Goal: Entertainment & Leisure: Browse casually

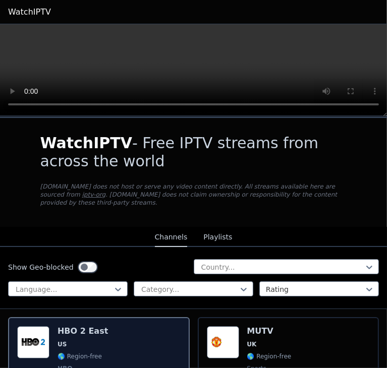
click at [79, 330] on div "HBO 2 East US 🌎 Region-free HBO movies series eng spa" at bounding box center [82, 363] width 50 height 75
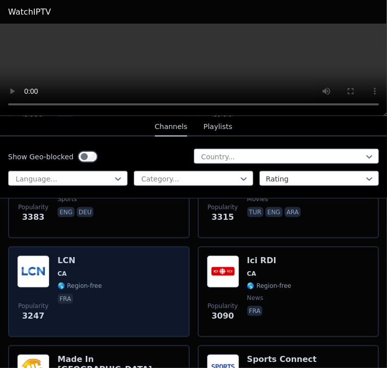
scroll to position [639, 0]
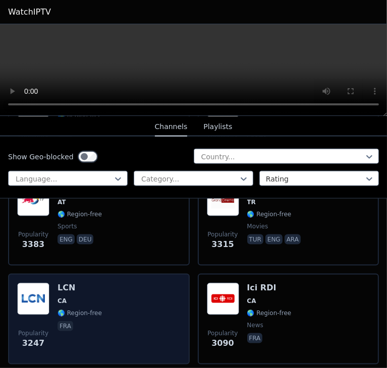
click at [45, 285] on img at bounding box center [33, 299] width 32 height 32
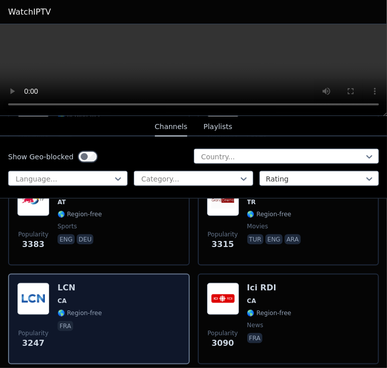
click at [45, 285] on img at bounding box center [33, 299] width 32 height 32
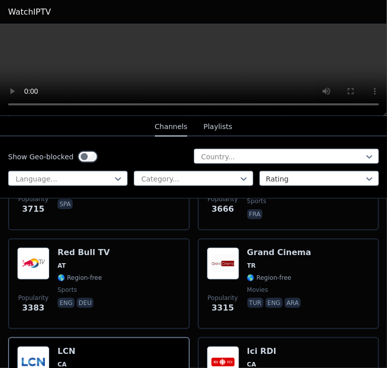
scroll to position [571, 0]
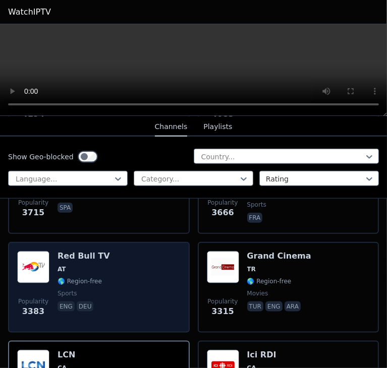
click at [108, 261] on div "Popularity 3383 Red Bull TV AT 🌎 Region-free sports eng deu" at bounding box center [98, 287] width 163 height 73
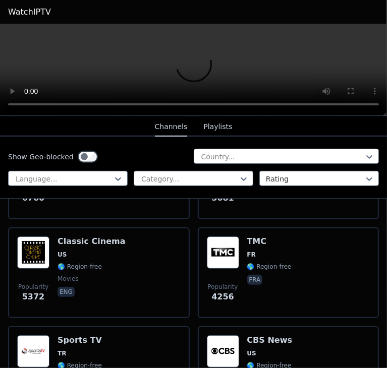
scroll to position [235, 0]
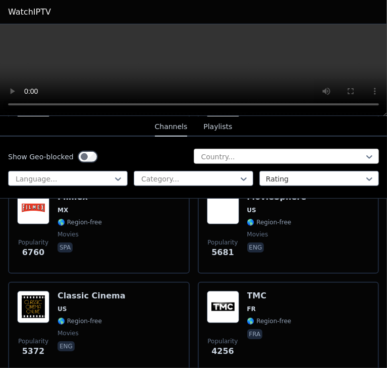
click at [251, 159] on div at bounding box center [282, 157] width 164 height 10
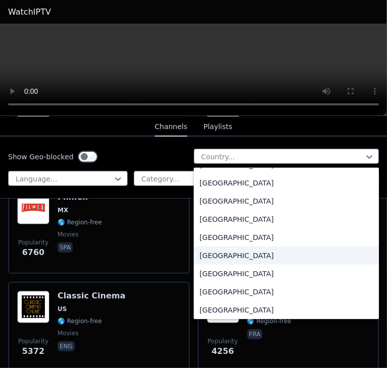
scroll to position [202, 0]
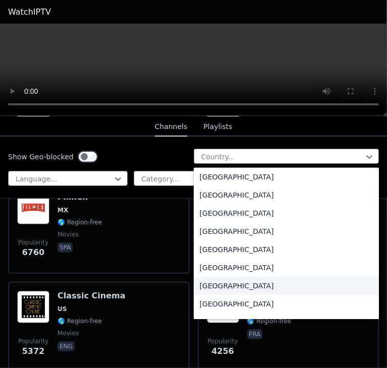
click at [217, 277] on div "[GEOGRAPHIC_DATA]" at bounding box center [287, 286] width 186 height 18
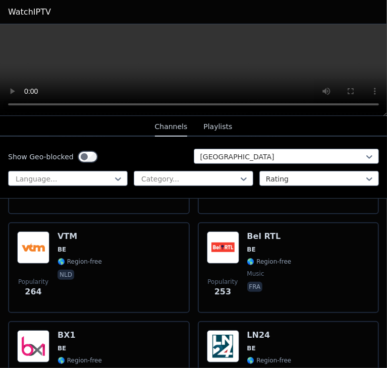
scroll to position [202, 0]
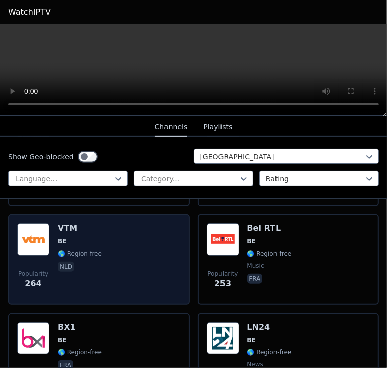
click at [119, 242] on div "Popularity 264 VTM BE 🌎 Region-free nld" at bounding box center [98, 259] width 163 height 73
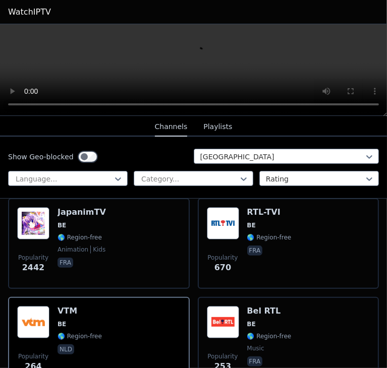
scroll to position [235, 0]
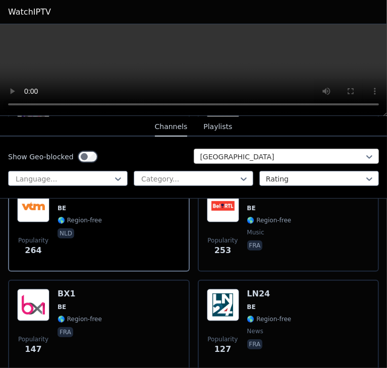
click at [256, 153] on div at bounding box center [282, 157] width 164 height 10
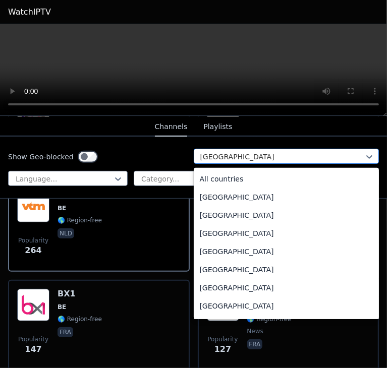
scroll to position [184, 0]
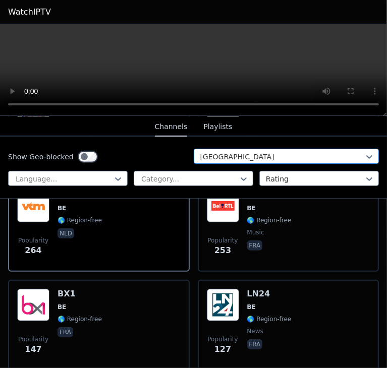
click at [256, 153] on div at bounding box center [282, 157] width 164 height 10
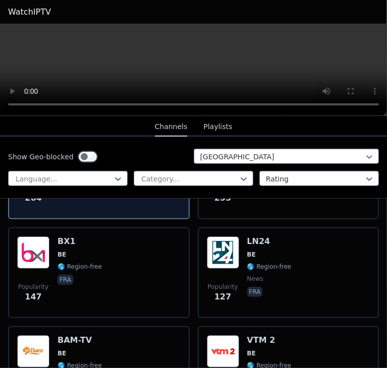
scroll to position [336, 0]
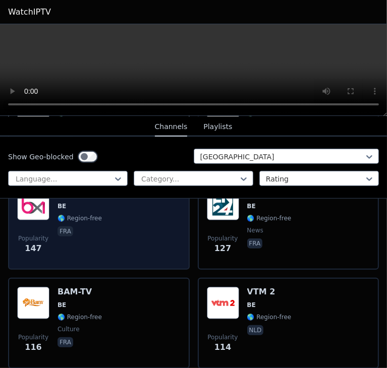
click at [136, 219] on div "Popularity 147 BX1 BE 🌎 Region-free fra" at bounding box center [98, 224] width 163 height 73
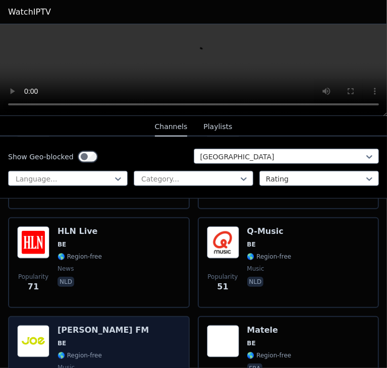
scroll to position [493, 0]
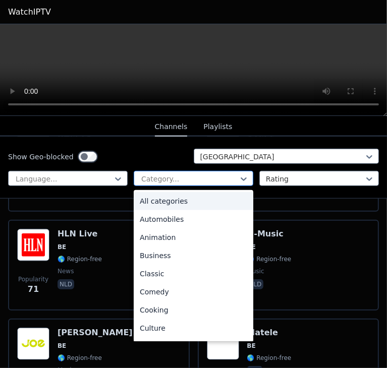
click at [231, 178] on div at bounding box center [189, 179] width 98 height 10
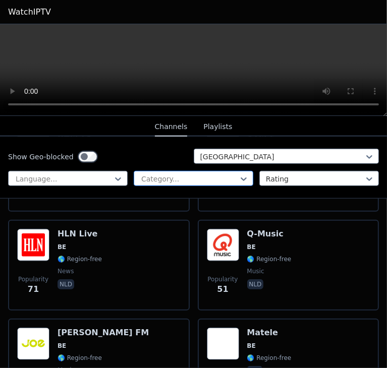
click at [231, 178] on div at bounding box center [189, 179] width 98 height 10
click at [240, 162] on div "[GEOGRAPHIC_DATA]" at bounding box center [287, 156] width 186 height 15
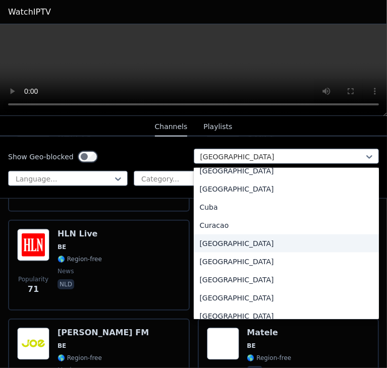
scroll to position [755, 0]
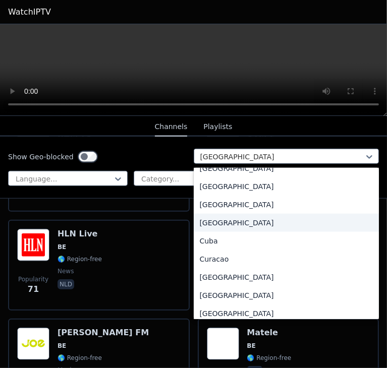
click at [226, 225] on div "[GEOGRAPHIC_DATA]" at bounding box center [287, 223] width 186 height 18
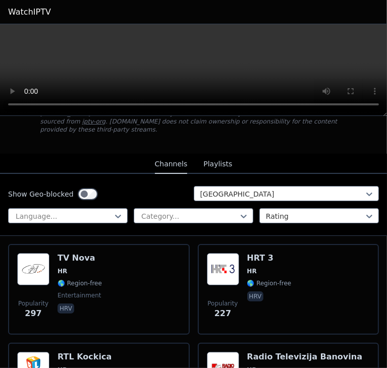
scroll to position [168, 0]
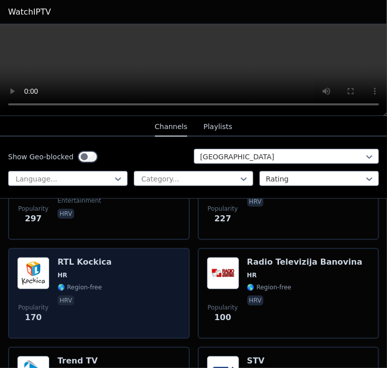
click at [114, 257] on div "Popularity 170 RTL Kockica HR 🌎 Region-free hrv" at bounding box center [98, 293] width 163 height 73
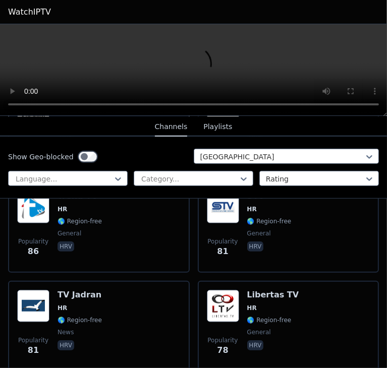
scroll to position [336, 0]
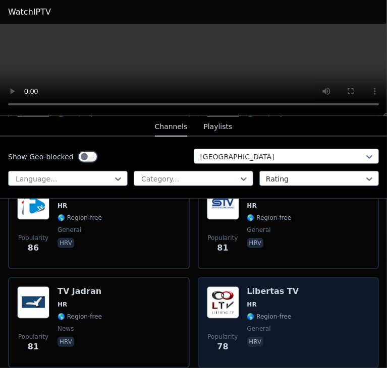
click at [285, 293] on div "Popularity 78 Libertas TV HR 🌎 Region-free general [DEMOGRAPHIC_DATA]" at bounding box center [288, 322] width 163 height 73
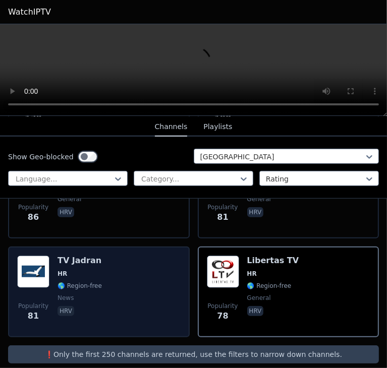
scroll to position [368, 0]
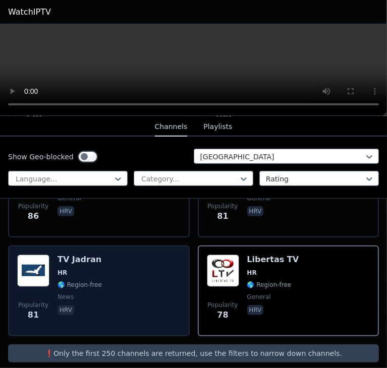
click at [107, 283] on div "Popularity 81 TV Jadran HR 🌎 Region-free news hrv" at bounding box center [98, 291] width 163 height 73
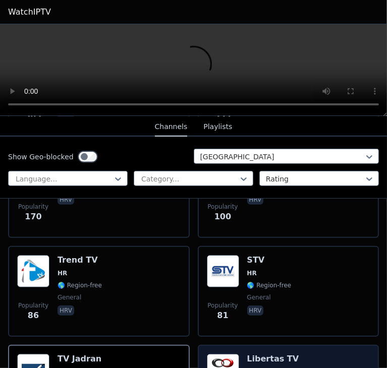
scroll to position [200, 0]
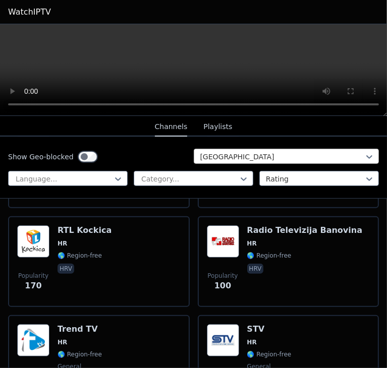
click at [232, 158] on div at bounding box center [282, 157] width 164 height 10
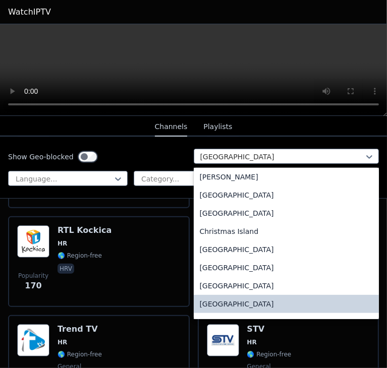
scroll to position [808, 0]
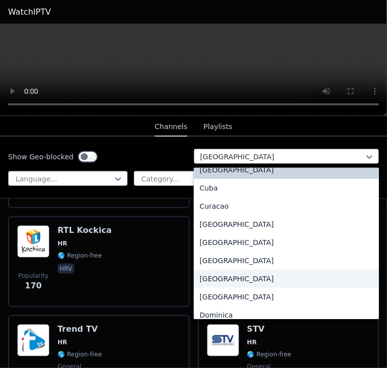
click at [222, 277] on div "[GEOGRAPHIC_DATA]" at bounding box center [287, 279] width 186 height 18
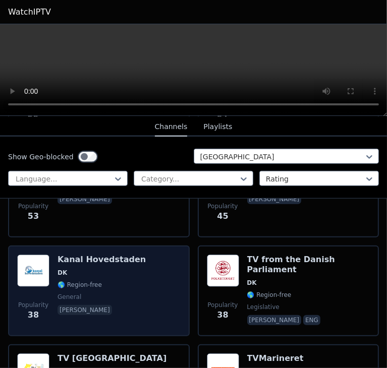
scroll to position [471, 0]
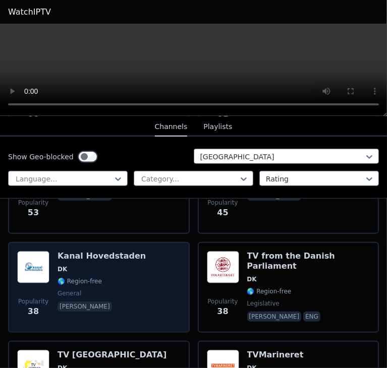
click at [98, 265] on span "DK" at bounding box center [101, 269] width 88 height 8
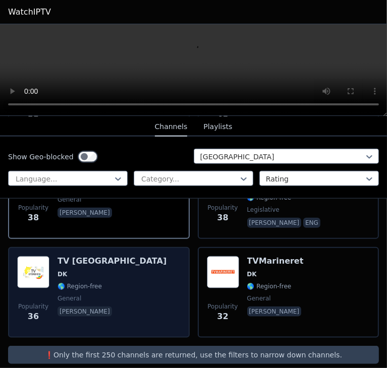
scroll to position [565, 0]
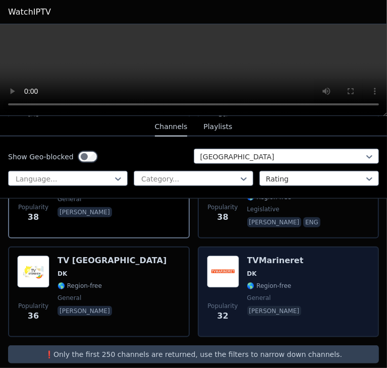
click at [305, 274] on div "Popularity 32 TVMarineret DK 🌎 Region-free general [PERSON_NAME]" at bounding box center [288, 292] width 163 height 73
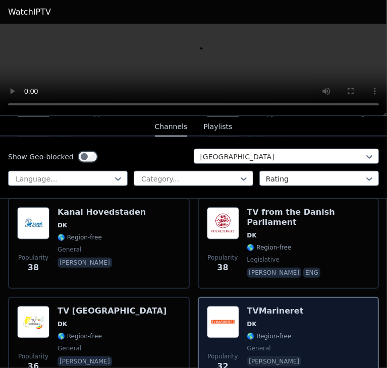
scroll to position [498, 0]
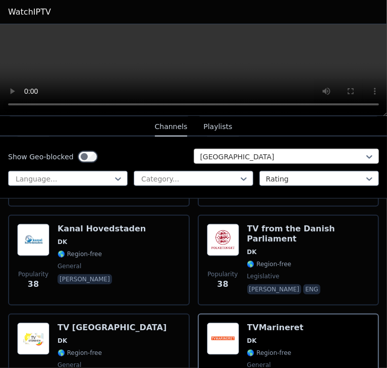
click at [270, 156] on div at bounding box center [282, 157] width 164 height 10
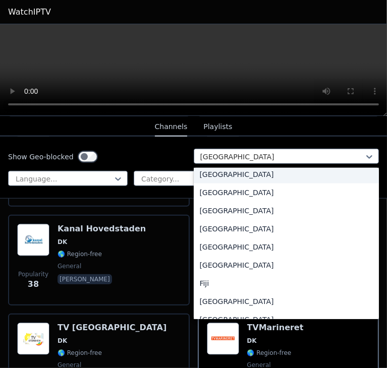
scroll to position [1085, 0]
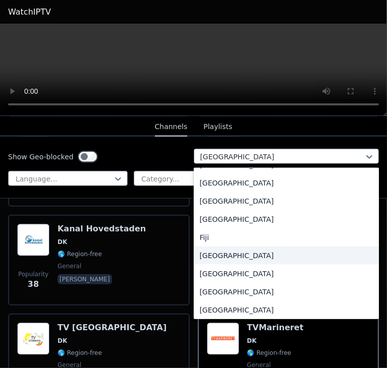
click at [240, 256] on div "[GEOGRAPHIC_DATA]" at bounding box center [287, 256] width 186 height 18
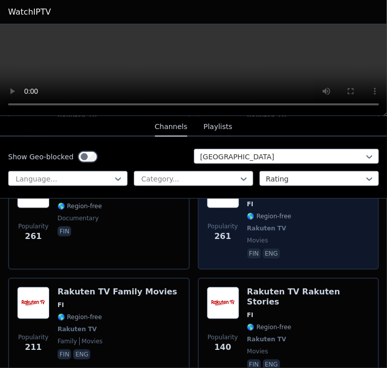
scroll to position [303, 0]
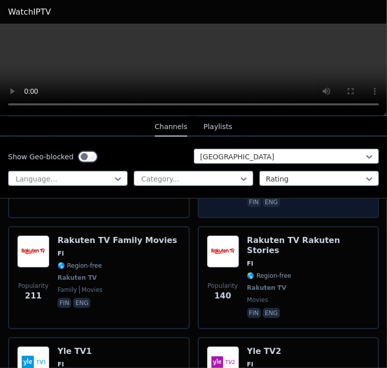
click at [266, 264] on div "Rakuten TV Rakuten Stories FI 🌎 Region-free Rakuten TV movies fin eng" at bounding box center [308, 278] width 123 height 85
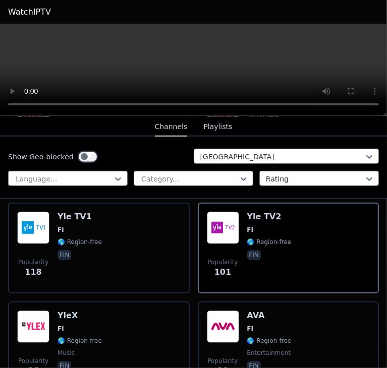
scroll to position [215, 0]
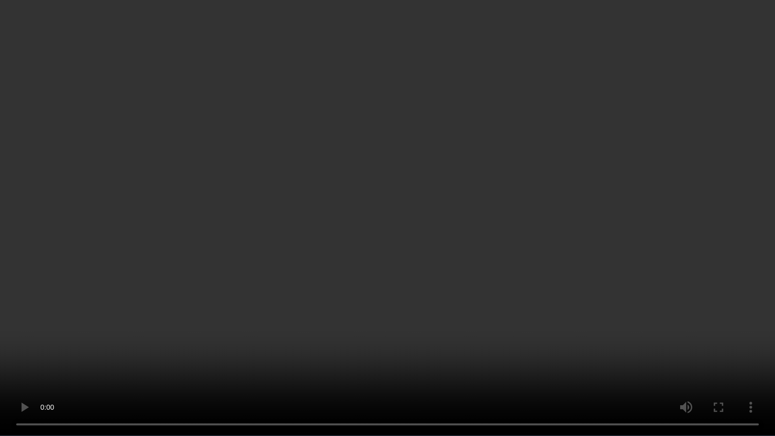
click at [376, 131] on video at bounding box center [387, 218] width 775 height 436
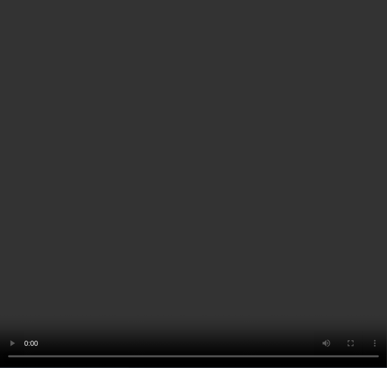
scroll to position [437, 0]
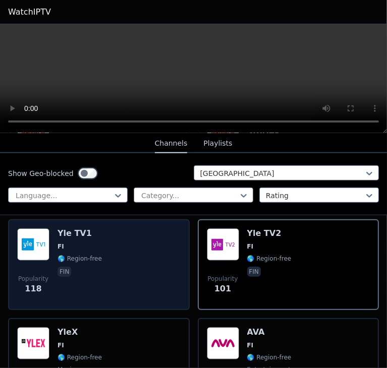
click at [102, 247] on div "Popularity 118 Yle TV1 FI 🌎 Region-free fin" at bounding box center [98, 264] width 163 height 73
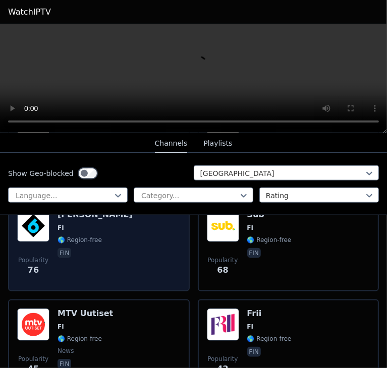
scroll to position [706, 0]
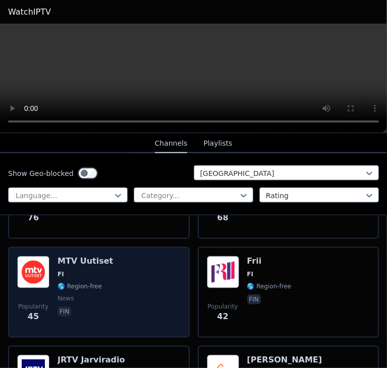
click at [147, 256] on div "Popularity 45 MTV Uutiset FI 🌎 Region-free news fin" at bounding box center [98, 292] width 163 height 73
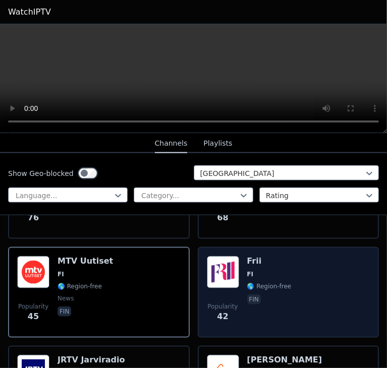
click at [290, 256] on div "Popularity 42 Frii FI 🌎 Region-free fin" at bounding box center [288, 292] width 163 height 73
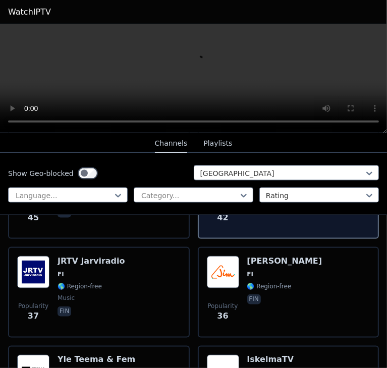
scroll to position [807, 0]
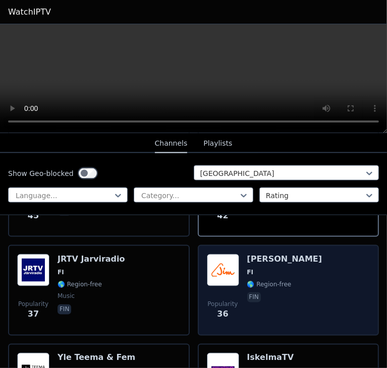
click at [293, 254] on div "Popularity 36 [PERSON_NAME] FI 🌎 Region-free fin" at bounding box center [288, 290] width 163 height 73
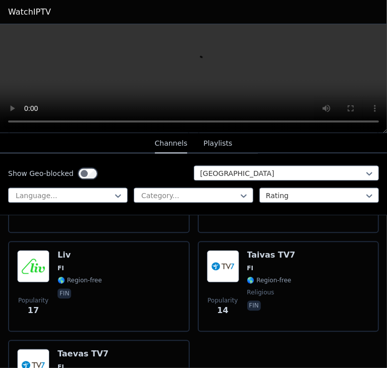
scroll to position [1277, 0]
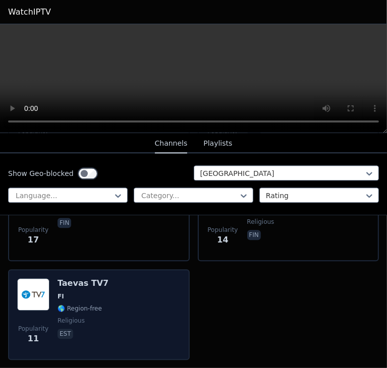
click at [127, 278] on div "Popularity 11 Taevas TV7 FI 🌎 Region-free religious est" at bounding box center [98, 314] width 163 height 73
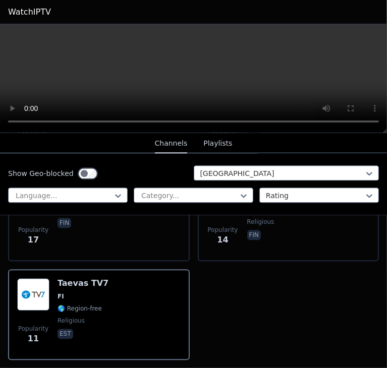
click at [242, 181] on div "Show Geo-blocked Finland Language... Category... Rating" at bounding box center [193, 184] width 387 height 62
click at [268, 173] on div at bounding box center [282, 173] width 164 height 10
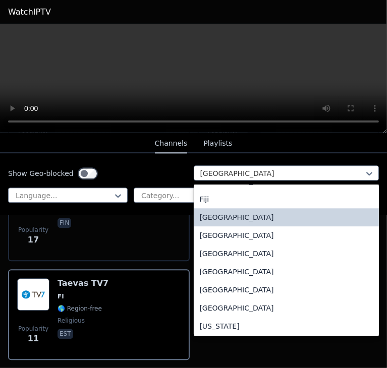
scroll to position [1171, 0]
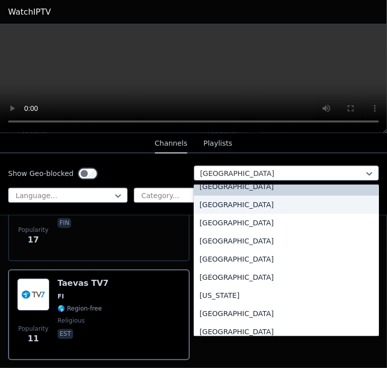
click at [240, 210] on div "[GEOGRAPHIC_DATA]" at bounding box center [287, 205] width 186 height 18
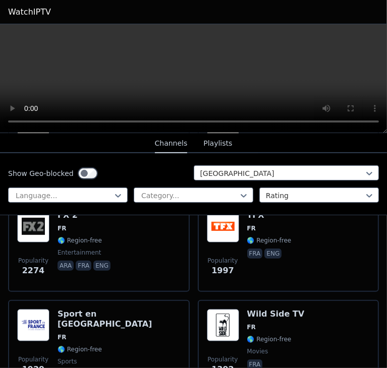
scroll to position [235, 0]
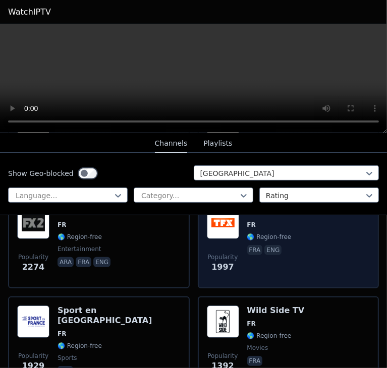
click at [253, 255] on div "TFX FR 🌎 Region-free fra eng" at bounding box center [269, 243] width 44 height 73
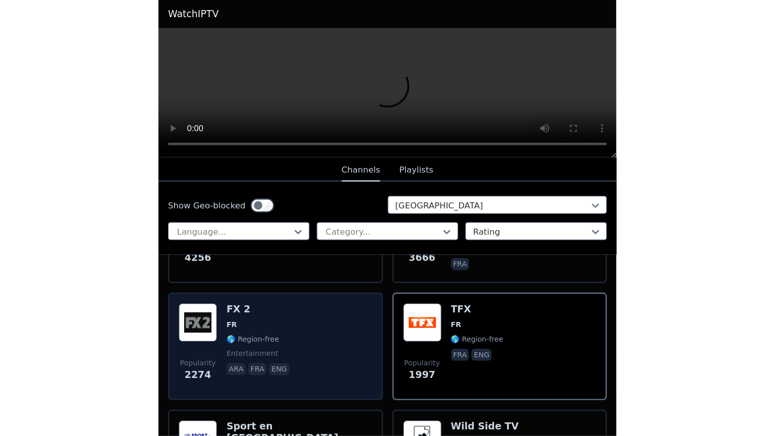
scroll to position [168, 0]
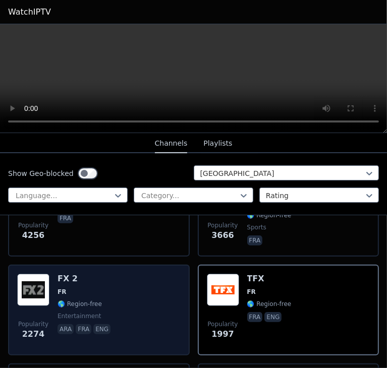
click at [87, 274] on h6 "FX 2" at bounding box center [84, 279] width 55 height 10
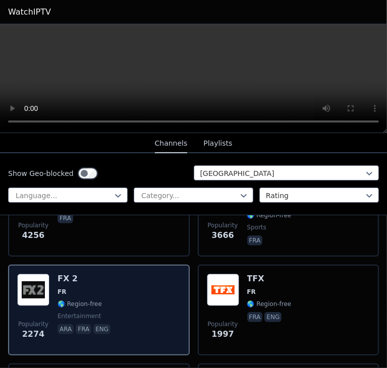
click at [112, 288] on div "Popularity 2274 FX 2 FR 🌎 Region-free entertainment ara fra eng" at bounding box center [98, 310] width 163 height 73
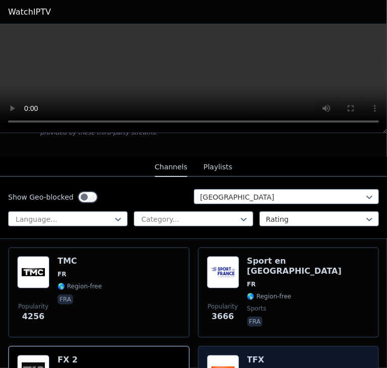
scroll to position [67, 0]
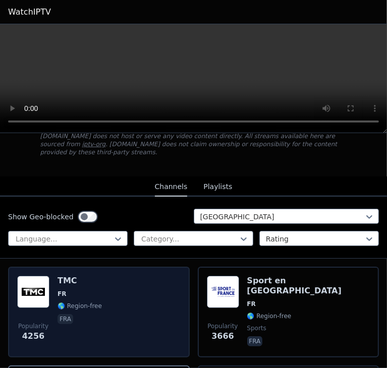
click at [53, 301] on div "Popularity 4256 TMC FR 🌎 Region-free fra" at bounding box center [98, 312] width 163 height 73
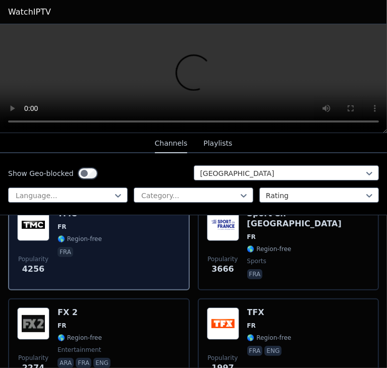
scroll to position [168, 0]
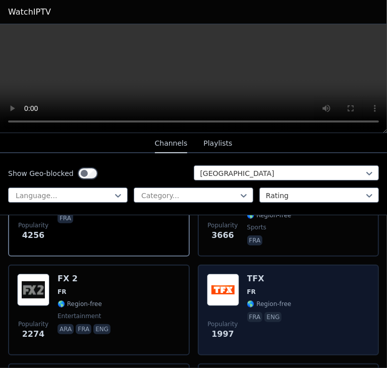
click at [318, 283] on div "Popularity 1997 TFX FR 🌎 Region-free fra eng" at bounding box center [288, 310] width 163 height 73
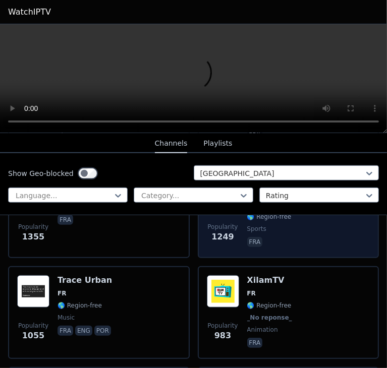
scroll to position [538, 0]
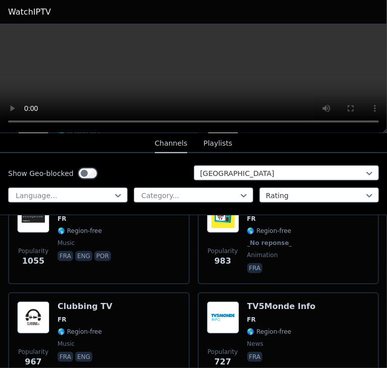
click at [282, 328] on span "🌎 Region-free" at bounding box center [269, 332] width 44 height 8
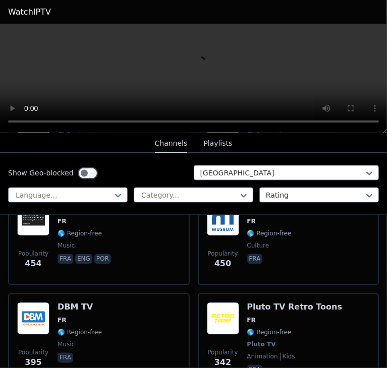
scroll to position [975, 0]
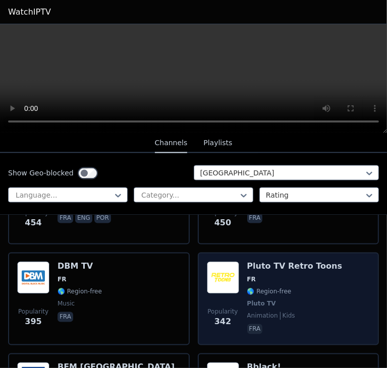
click at [262, 262] on div "Pluto TV Retro Toons FR 🌎 Region-free Pluto TV animation kids fra" at bounding box center [294, 299] width 95 height 75
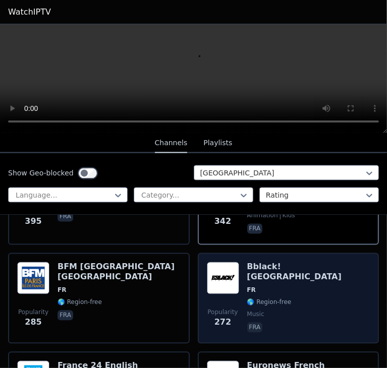
scroll to position [1076, 0]
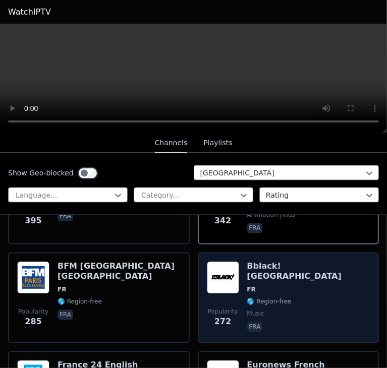
click at [228, 308] on span "Popularity" at bounding box center [222, 312] width 30 height 8
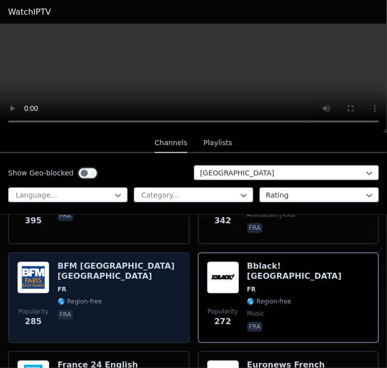
click at [123, 310] on span "fra" at bounding box center [118, 316] width 123 height 12
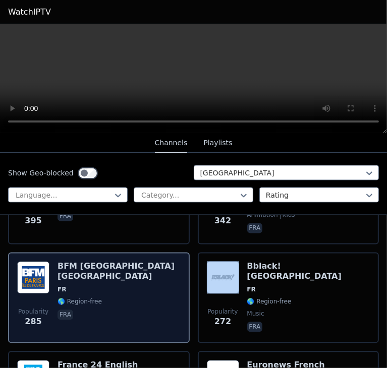
click at [123, 310] on span "fra" at bounding box center [118, 316] width 123 height 12
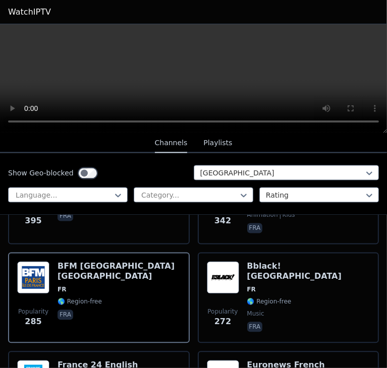
click at [184, 154] on div "Show Geo-blocked France Language... Category... Rating" at bounding box center [193, 184] width 387 height 62
click at [214, 144] on button "Playlists" at bounding box center [217, 143] width 29 height 19
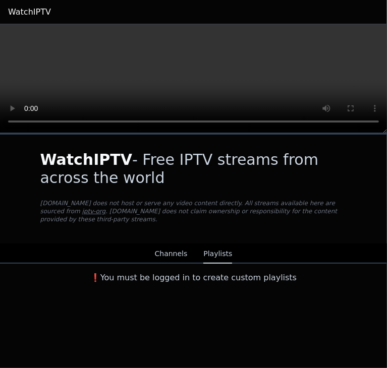
click at [174, 251] on button "Channels" at bounding box center [171, 254] width 33 height 19
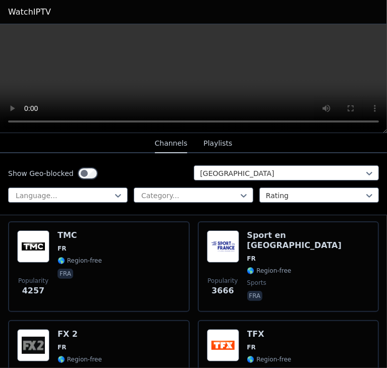
scroll to position [168, 0]
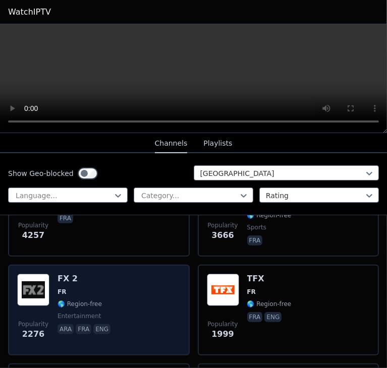
click at [90, 300] on span "🌎 Region-free" at bounding box center [79, 304] width 44 height 8
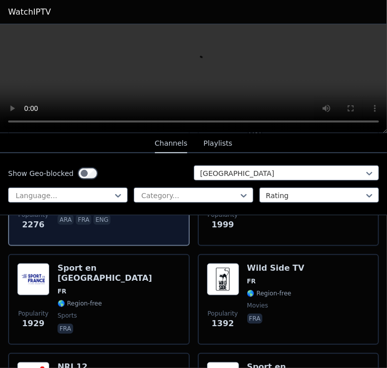
scroll to position [303, 0]
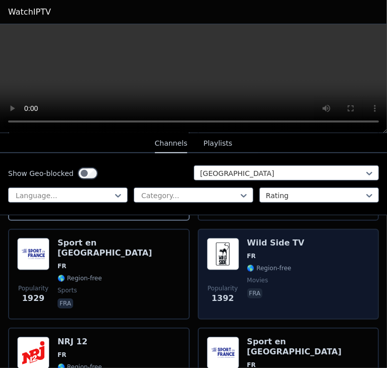
click at [271, 276] on span "movies" at bounding box center [275, 280] width 57 height 8
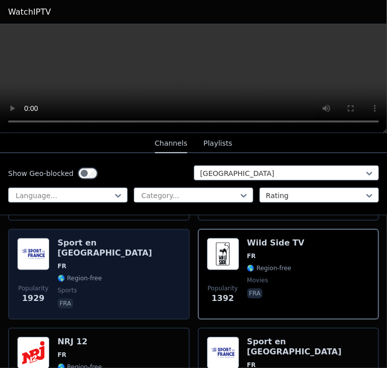
click at [160, 255] on div "Popularity 1929 Sport en [GEOGRAPHIC_DATA] FR 🌎 Region-free sports fra" at bounding box center [98, 274] width 163 height 73
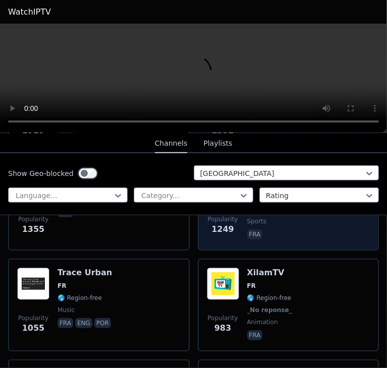
scroll to position [504, 0]
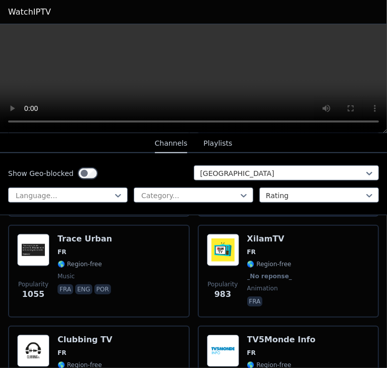
click at [309, 260] on div "Popularity 983 XilamTV FR 🌎 Region-free _No reponse_ animation fra" at bounding box center [288, 271] width 163 height 75
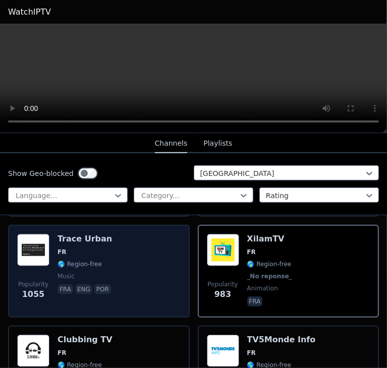
click at [103, 260] on div "Trace Urban FR 🌎 Region-free music fra eng por" at bounding box center [84, 271] width 55 height 75
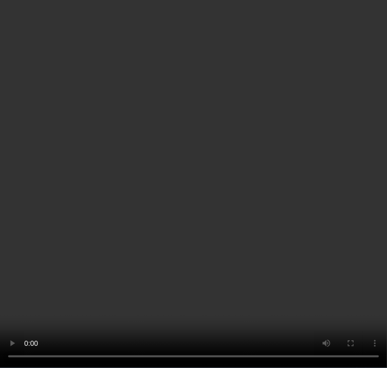
scroll to position [571, 0]
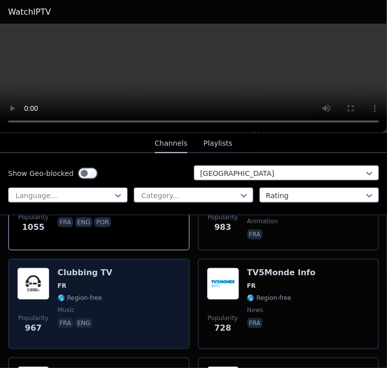
click at [130, 268] on div "Popularity 967 Clubbing TV FR 🌎 Region-free music fra eng" at bounding box center [98, 304] width 163 height 73
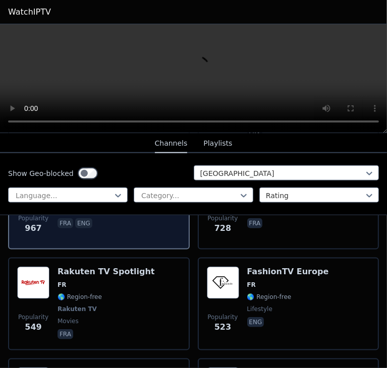
scroll to position [672, 0]
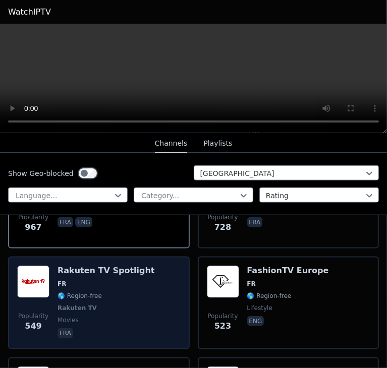
click at [171, 291] on div "Popularity 549 Rakuten TV Spotlight FR 🌎 Region-free Rakuten TV movies fra" at bounding box center [98, 303] width 163 height 75
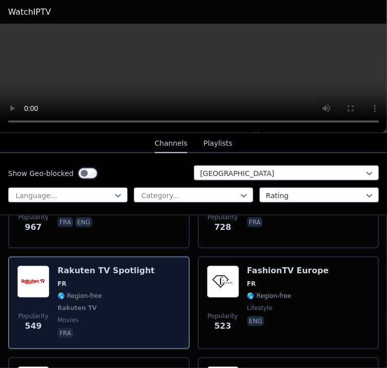
click at [171, 291] on div "Popularity 549 Rakuten TV Spotlight FR 🌎 Region-free Rakuten TV movies fra" at bounding box center [98, 303] width 163 height 75
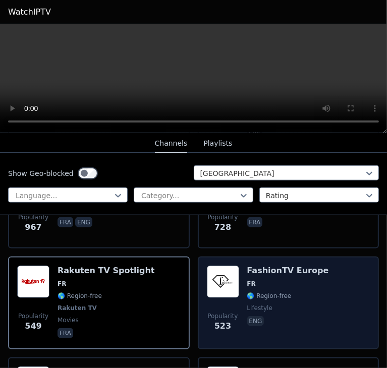
click at [239, 292] on div "Popularity 523 FashionTV [GEOGRAPHIC_DATA] FR 🌎 Region-free lifestyle eng" at bounding box center [288, 303] width 163 height 75
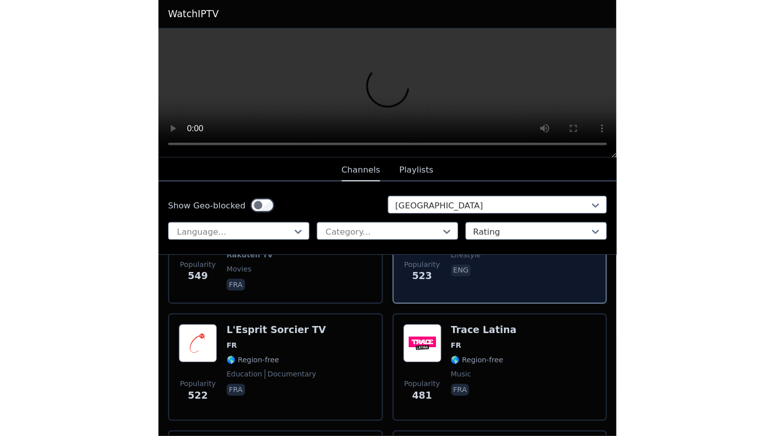
scroll to position [773, 0]
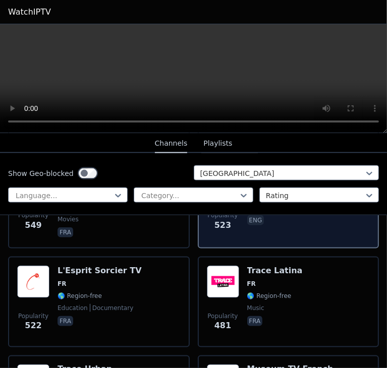
click at [239, 292] on div "Popularity 481 Trace Latina FR 🌎 Region-free music fra" at bounding box center [288, 302] width 163 height 73
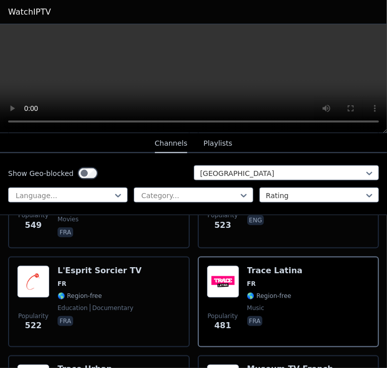
click at [265, 69] on video at bounding box center [193, 78] width 387 height 109
click at [315, 54] on video at bounding box center [193, 78] width 387 height 109
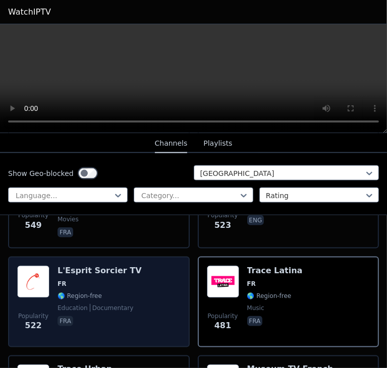
click at [115, 280] on span "FR" at bounding box center [99, 284] width 84 height 8
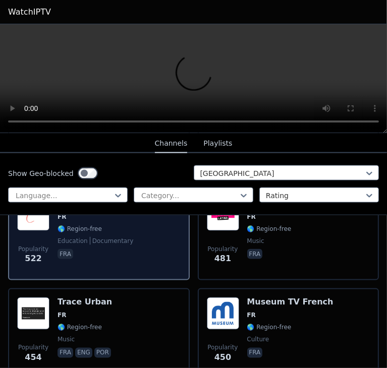
scroll to position [874, 0]
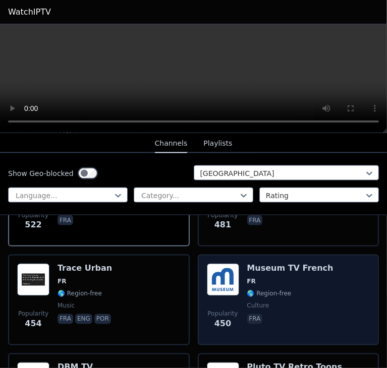
click at [307, 302] on span "culture" at bounding box center [290, 306] width 86 height 8
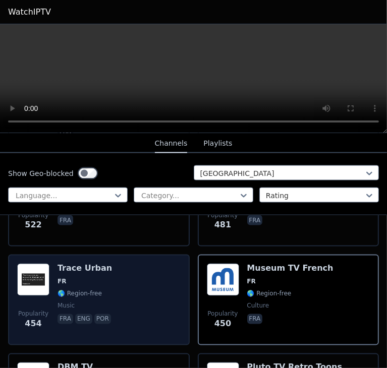
click at [92, 290] on span "🌎 Region-free" at bounding box center [79, 294] width 44 height 8
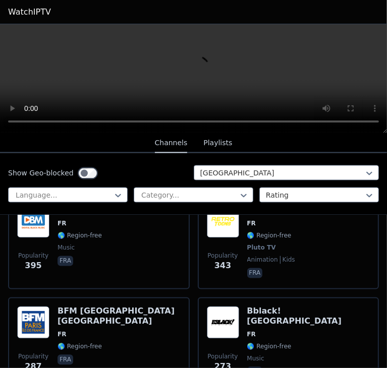
scroll to position [1042, 0]
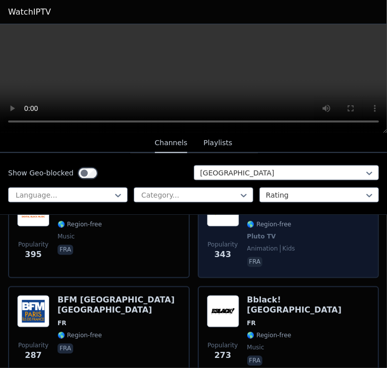
click at [256, 257] on p "fra" at bounding box center [255, 262] width 16 height 10
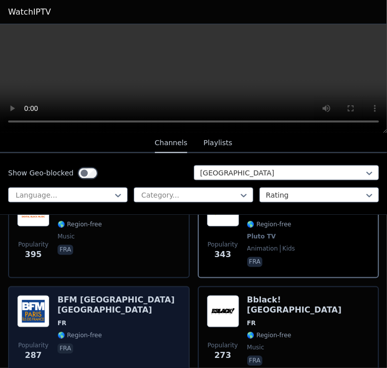
click at [80, 332] on span "🌎 Region-free" at bounding box center [79, 336] width 44 height 8
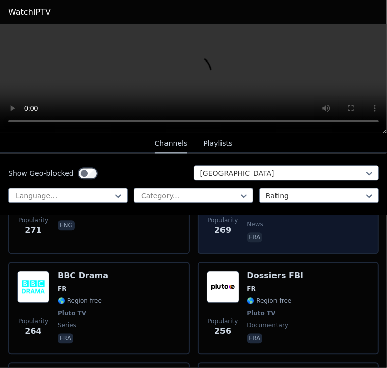
scroll to position [1311, 0]
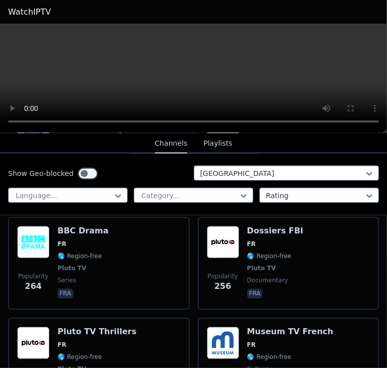
click at [312, 287] on div "Popularity 256 Dossiers FBI FR 🌎 Region-free Pluto TV documentary fra" at bounding box center [289, 263] width 182 height 93
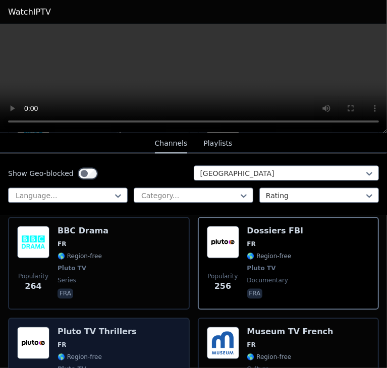
click at [95, 353] on span "🌎 Region-free" at bounding box center [79, 357] width 44 height 8
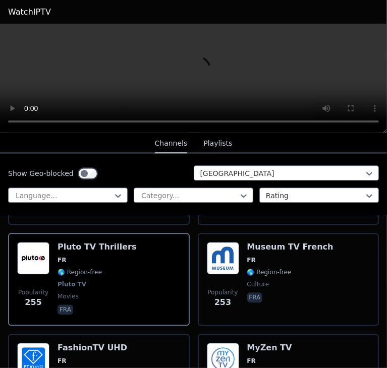
scroll to position [1412, 0]
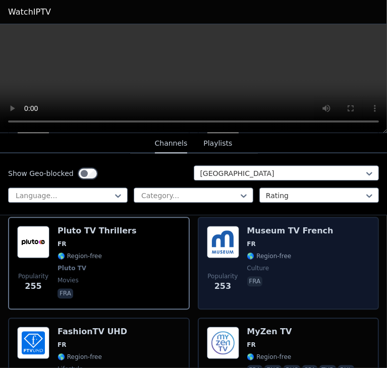
click at [284, 252] on span "🌎 Region-free" at bounding box center [290, 256] width 86 height 8
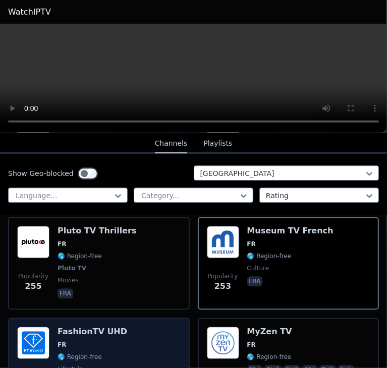
click at [153, 327] on div "Popularity 249 FashionTV UHD FR 🌎 Region-free lifestyle eng" at bounding box center [98, 363] width 163 height 73
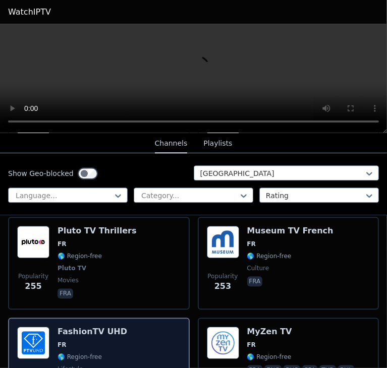
scroll to position [1446, 0]
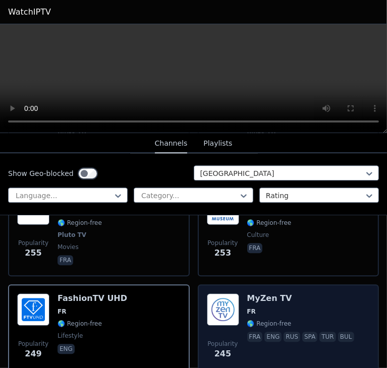
click at [249, 302] on div "MyZen TV FR 🌎 Region-free fra eng rus spa tur bul" at bounding box center [301, 330] width 109 height 73
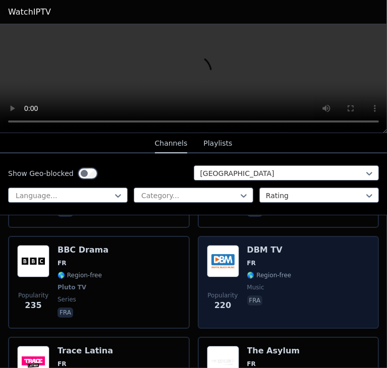
scroll to position [1715, 0]
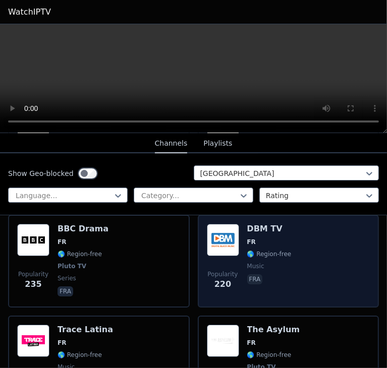
click at [274, 274] on span "fra" at bounding box center [269, 280] width 44 height 12
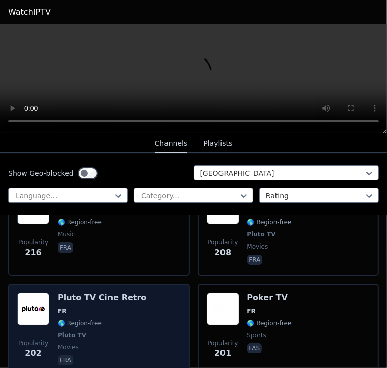
scroll to position [1849, 0]
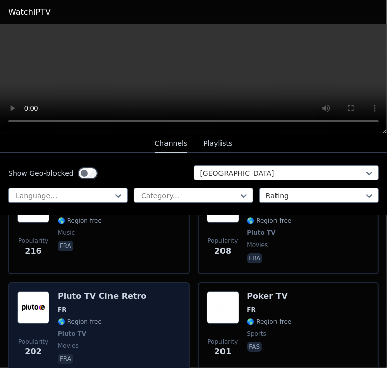
click at [93, 342] on span "movies" at bounding box center [101, 346] width 89 height 8
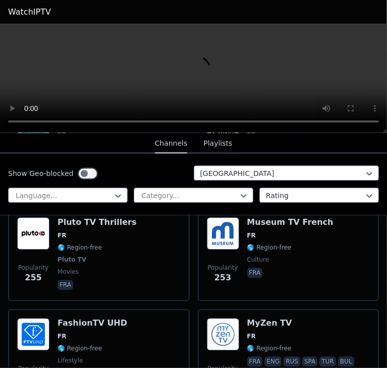
scroll to position [1412, 0]
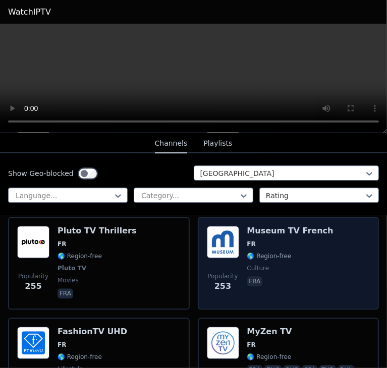
click at [313, 264] on span "culture" at bounding box center [290, 268] width 86 height 8
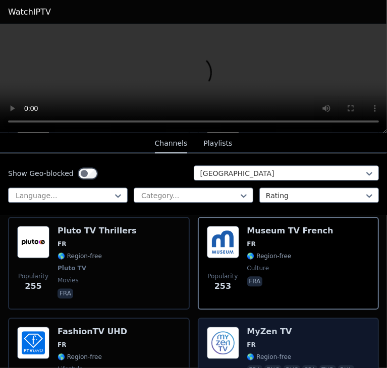
scroll to position [1378, 0]
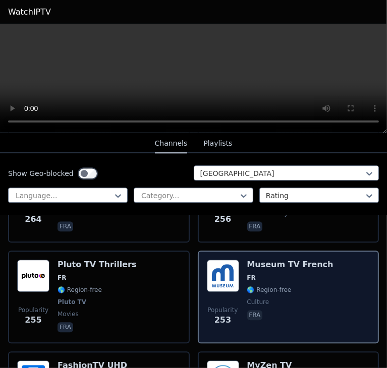
click at [198, 255] on div "Popularity 253 Museum TV French FR 🌎 Region-free culture fra" at bounding box center [289, 297] width 182 height 93
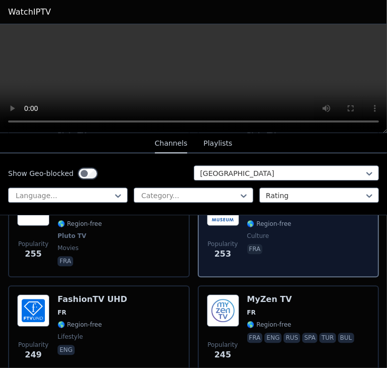
scroll to position [1446, 0]
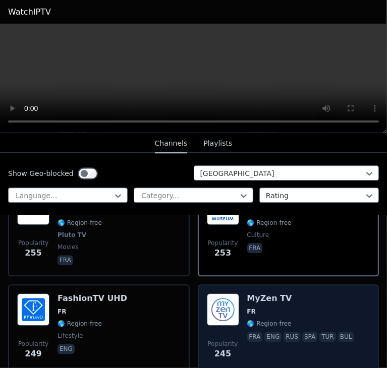
click at [225, 284] on div "Popularity 245 MyZen TV FR 🌎 Region-free fra eng rus spa tur bul" at bounding box center [289, 329] width 182 height 91
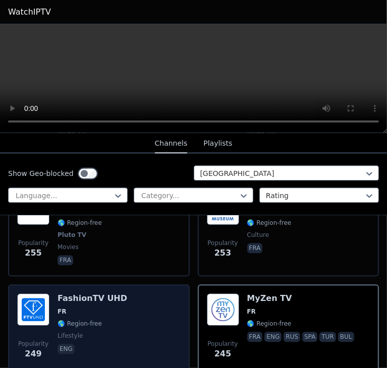
click at [36, 299] on img at bounding box center [33, 310] width 32 height 32
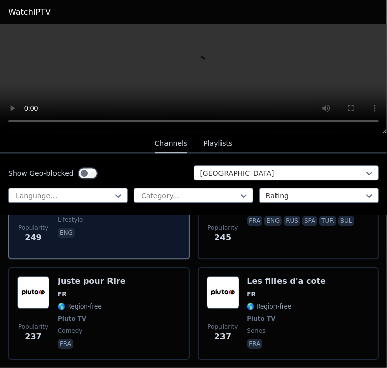
scroll to position [1580, 0]
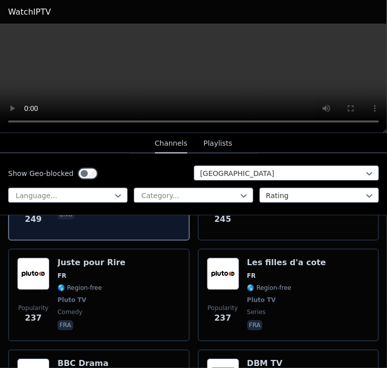
click at [121, 276] on div "Popularity 237 Juste pour Rire FR 🌎 Region-free Pluto TV comedy fra" at bounding box center [98, 295] width 163 height 75
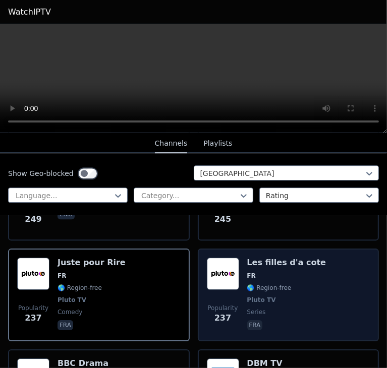
click at [313, 283] on div "Popularity 237 Les filles d'a cote FR 🌎 Region-free Pluto TV series fra" at bounding box center [288, 295] width 163 height 75
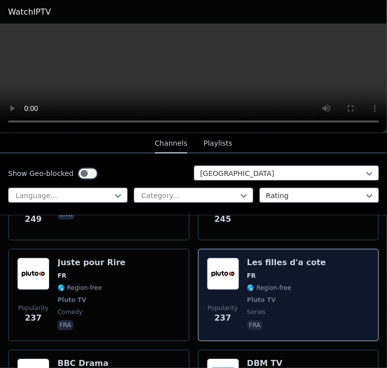
click at [313, 283] on div "Popularity 237 Les filles d'a cote FR 🌎 Region-free Pluto TV series fra" at bounding box center [288, 295] width 163 height 75
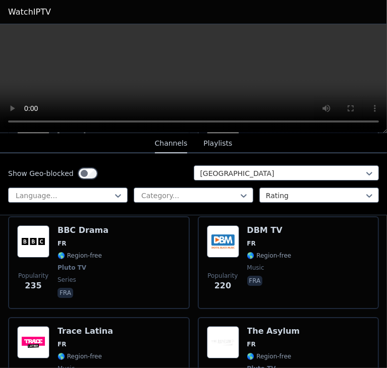
scroll to position [1715, 0]
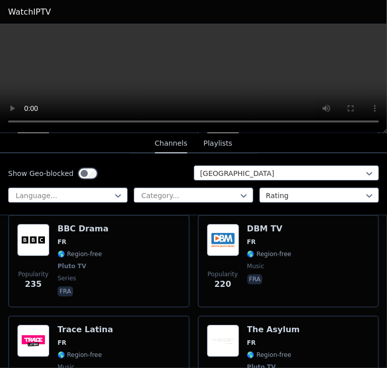
click at [313, 283] on div "Popularity 220 DBM TV FR 🌎 Region-free music fra" at bounding box center [289, 261] width 182 height 93
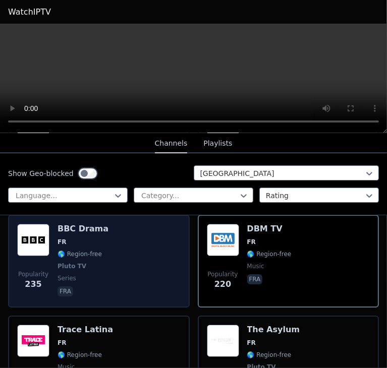
click at [117, 283] on div "Popularity 235 BBC Drama FR 🌎 Region-free Pluto TV series fra" at bounding box center [99, 261] width 182 height 93
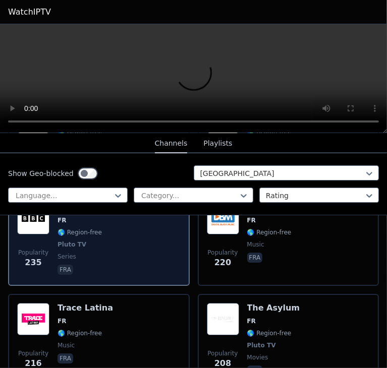
scroll to position [1748, 0]
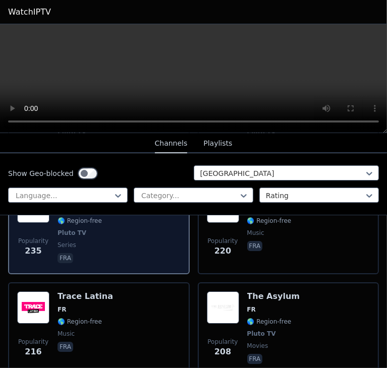
click at [118, 292] on div "Popularity 216 Trace Latina FR 🌎 Region-free music fra" at bounding box center [98, 329] width 163 height 75
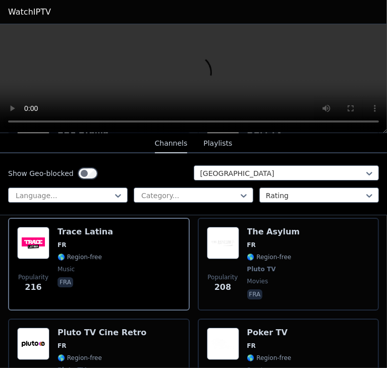
scroll to position [1816, 0]
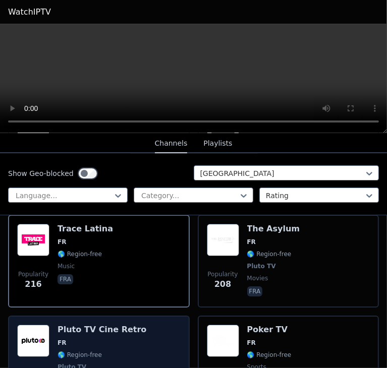
click at [129, 325] on div "Popularity 202 Pluto TV Cine Retro FR 🌎 Region-free Pluto TV movies fra" at bounding box center [98, 362] width 163 height 75
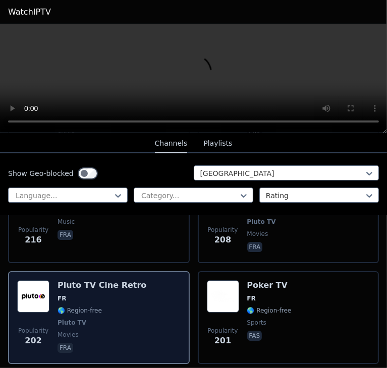
scroll to position [1883, 0]
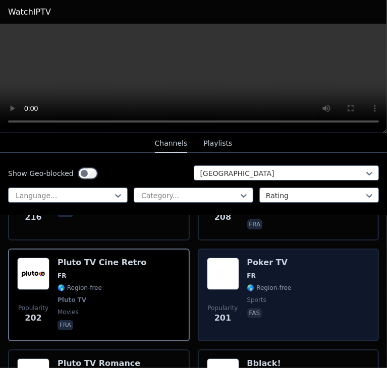
click at [339, 286] on div "Popularity 201 Poker TV FR 🌎 Region-free sports fas" at bounding box center [288, 295] width 163 height 75
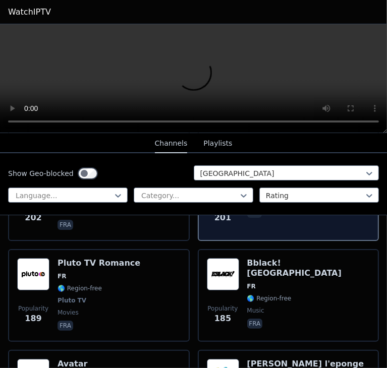
scroll to position [1984, 0]
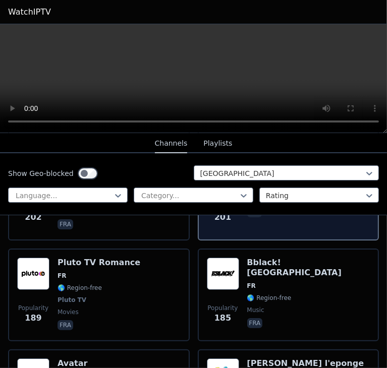
click at [269, 294] on span "🌎 Region-free" at bounding box center [269, 298] width 44 height 8
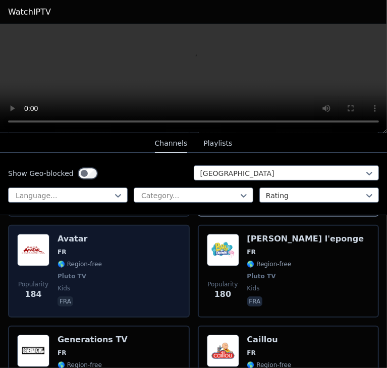
scroll to position [2118, 0]
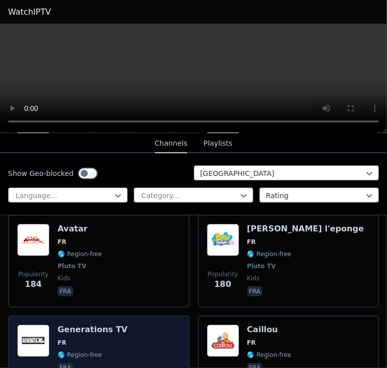
click at [119, 329] on div "Popularity 180 Generations TV FR 🌎 Region-free fra" at bounding box center [98, 361] width 163 height 73
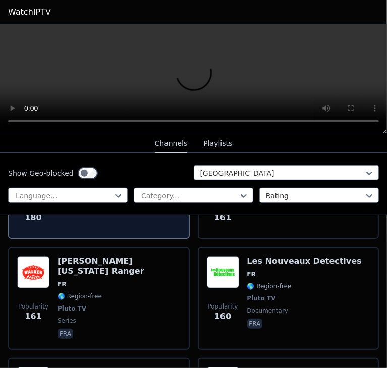
scroll to position [2286, 0]
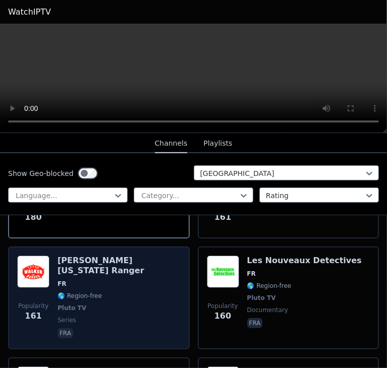
click at [160, 285] on div "Popularity 161 [PERSON_NAME] [US_STATE] Ranger FR 🌎 Region-free Pluto TV series…" at bounding box center [98, 298] width 163 height 85
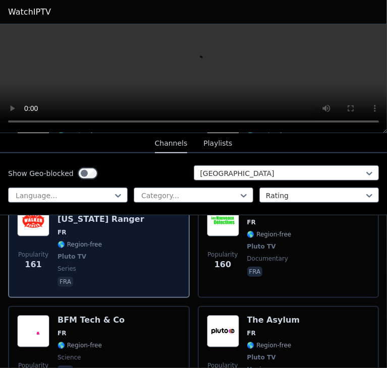
scroll to position [2353, 0]
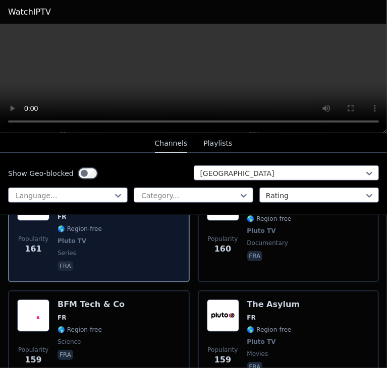
click at [160, 300] on div "Popularity 159 BFM Tech & Co FR 🌎 Region-free science fra" at bounding box center [98, 337] width 163 height 75
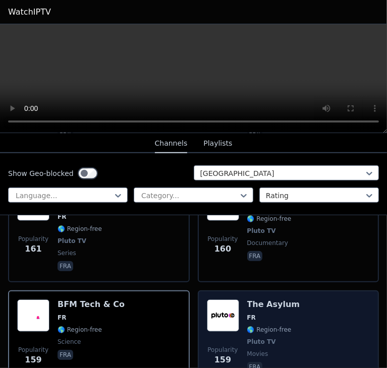
click at [274, 338] on span "Pluto TV" at bounding box center [273, 342] width 53 height 8
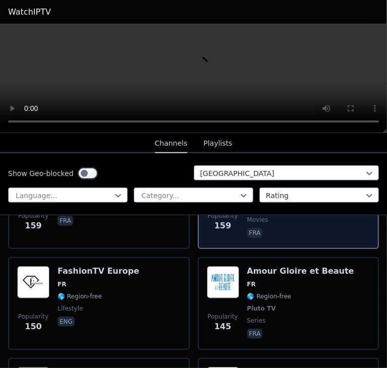
scroll to position [2488, 0]
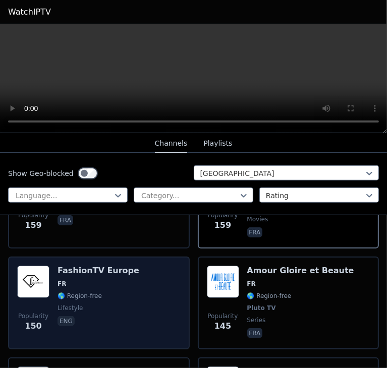
click at [165, 267] on div "Popularity 150 FashionTV [GEOGRAPHIC_DATA] FR 🌎 Region-free lifestyle eng" at bounding box center [98, 303] width 163 height 75
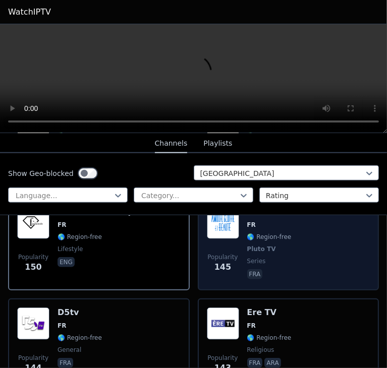
scroll to position [2589, 0]
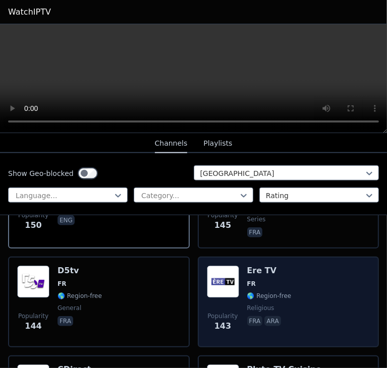
click at [290, 266] on div "Popularity 143 Ere TV FR 🌎 Region-free religious fra ara" at bounding box center [288, 302] width 163 height 73
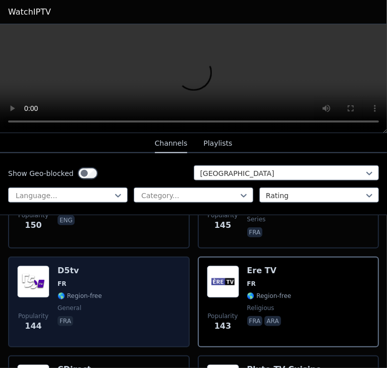
scroll to position [2623, 0]
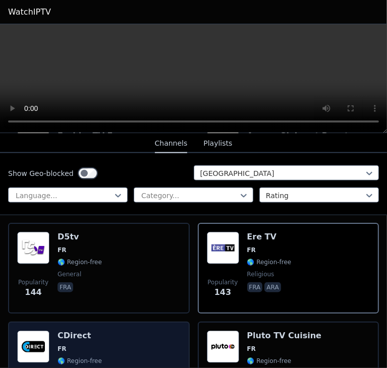
click at [61, 331] on div "CDirect FR 🌎 Region-free culture fra" at bounding box center [79, 368] width 44 height 75
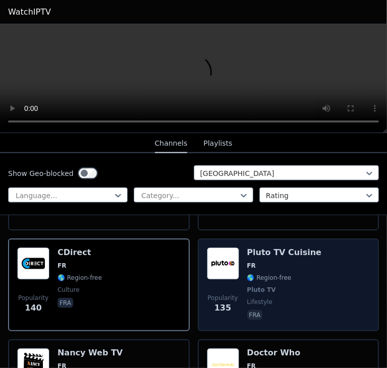
scroll to position [2757, 0]
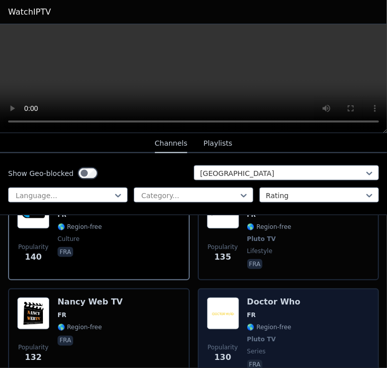
click at [287, 298] on div "Popularity 130 Doctor Who FR 🌎 Region-free Pluto TV series fra" at bounding box center [288, 335] width 163 height 75
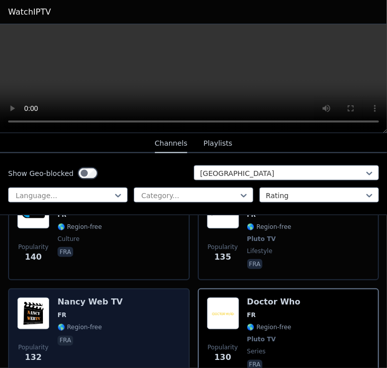
click at [114, 308] on div "Popularity 132 [PERSON_NAME] Web TV FR 🌎 Region-free fra" at bounding box center [98, 335] width 163 height 75
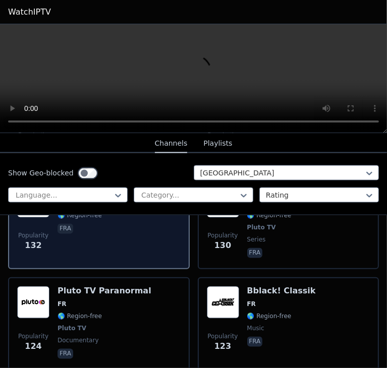
scroll to position [2892, 0]
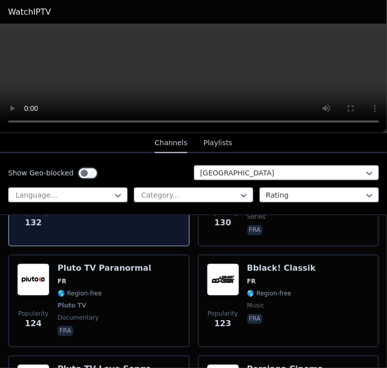
click at [114, 308] on div "Popularity 124 Pluto TV Paranormal FR 🌎 Region-free Pluto TV documentary fra" at bounding box center [99, 301] width 182 height 93
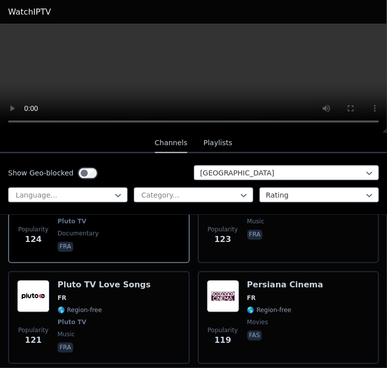
scroll to position [3093, 0]
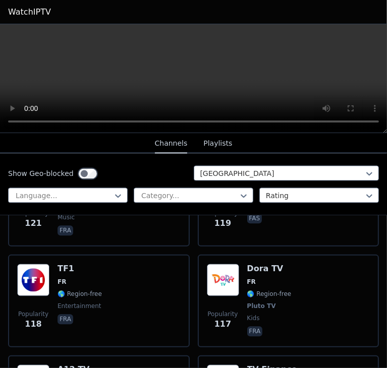
click at [114, 308] on div "Popularity 118 TF1 FR 🌎 Region-free entertainment fra" at bounding box center [99, 301] width 182 height 93
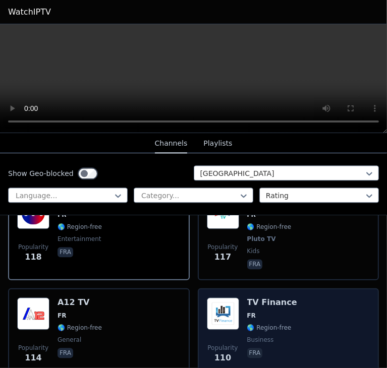
click at [291, 299] on div "Popularity 110 TV Finance FR 🌎 Region-free business fra" at bounding box center [288, 334] width 163 height 73
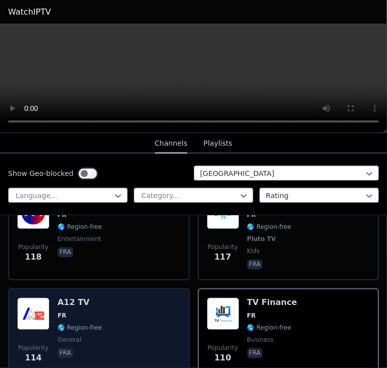
click at [91, 336] on span "general" at bounding box center [79, 340] width 44 height 8
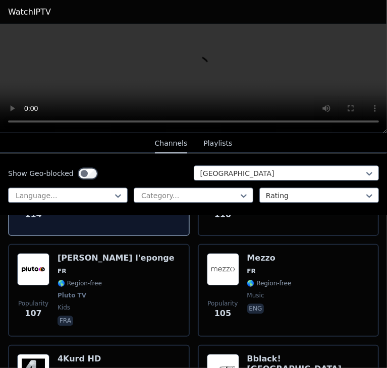
scroll to position [3329, 0]
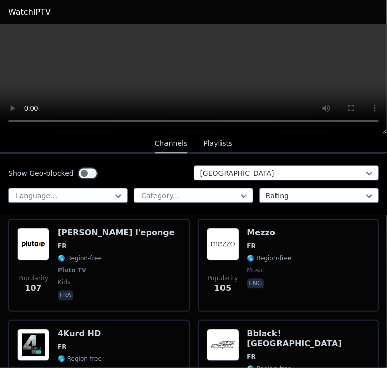
click at [91, 329] on div "4Kurd HD FR 🌎 Region-free music kur" at bounding box center [79, 365] width 44 height 73
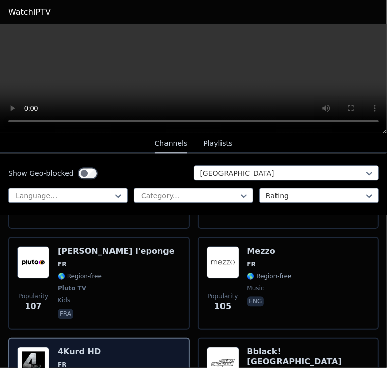
scroll to position [3295, 0]
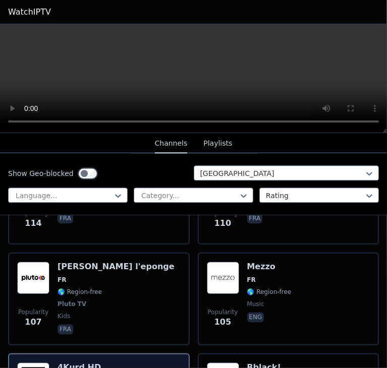
click at [91, 307] on div "Popularity 107 [PERSON_NAME] l'eponge FR 🌎 Region-free Pluto TV kids fra" at bounding box center [99, 299] width 182 height 93
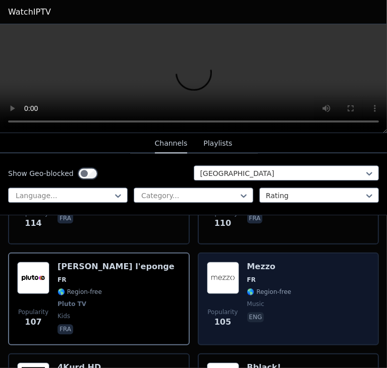
click at [289, 301] on div "Popularity 105 Mezzo FR 🌎 Region-free music eng" at bounding box center [288, 299] width 163 height 75
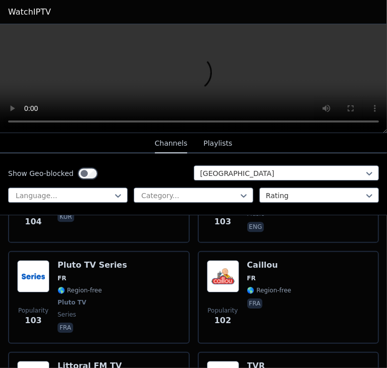
scroll to position [3497, 0]
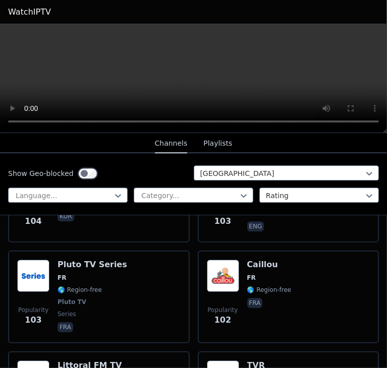
click at [289, 301] on div "Popularity 102 Caillou FR 🌎 Region-free fra" at bounding box center [289, 297] width 182 height 93
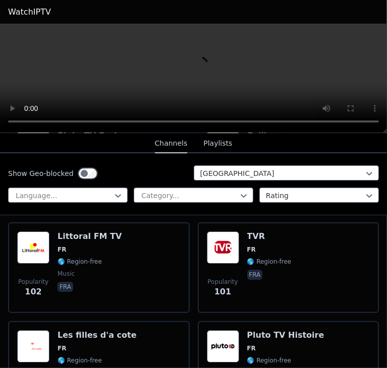
scroll to position [3632, 0]
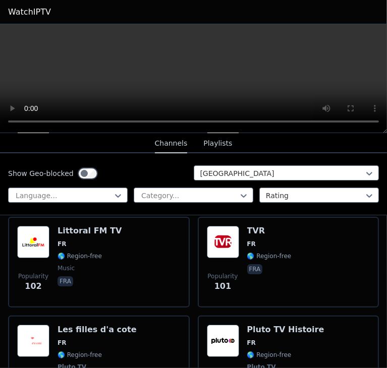
click at [289, 325] on div "Pluto TV Histoire FR 🌎 Region-free Pluto TV travel fra" at bounding box center [285, 362] width 77 height 75
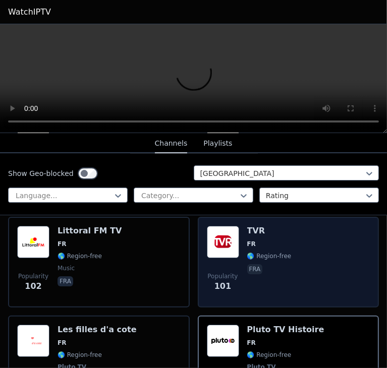
click at [299, 258] on div "Popularity 101 TVR FR 🌎 Region-free fra" at bounding box center [288, 262] width 163 height 73
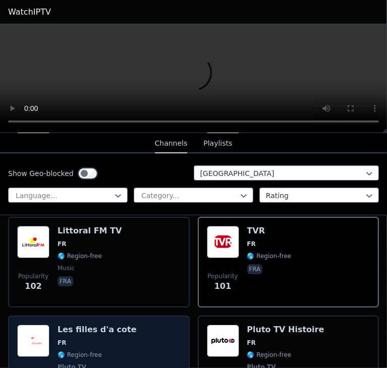
click at [129, 325] on div "Popularity 97 Les filles d'a cote FR 🌎 Region-free Pluto TV series fra" at bounding box center [98, 362] width 163 height 75
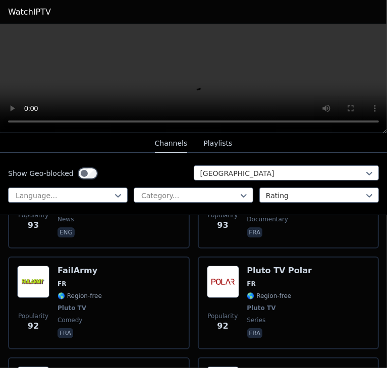
scroll to position [4035, 0]
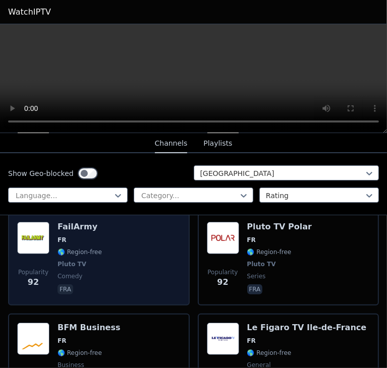
click at [125, 257] on div "Popularity 92 FailArmy FR 🌎 Region-free Pluto TV comedy fra" at bounding box center [98, 259] width 163 height 75
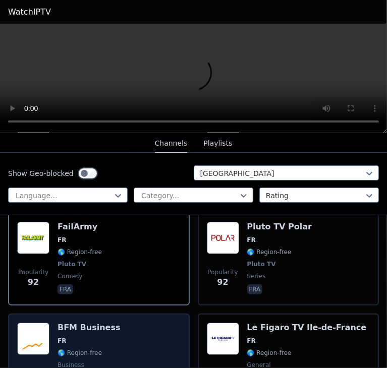
click at [133, 323] on div "Popularity 90 BFM Business FR 🌎 Region-free business fra" at bounding box center [98, 359] width 163 height 73
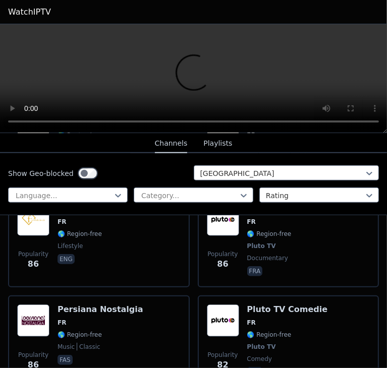
scroll to position [4506, 0]
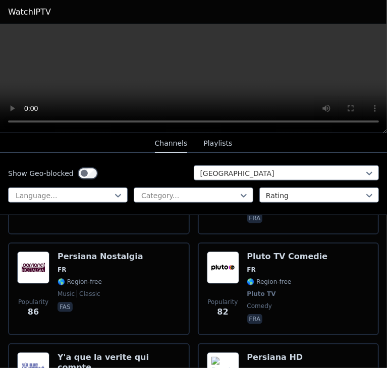
click at [222, 353] on img at bounding box center [223, 369] width 32 height 32
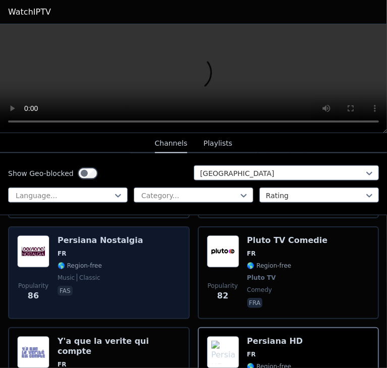
scroll to position [4539, 0]
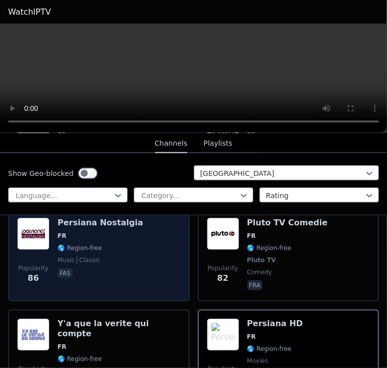
click at [141, 343] on span "FR" at bounding box center [118, 347] width 123 height 8
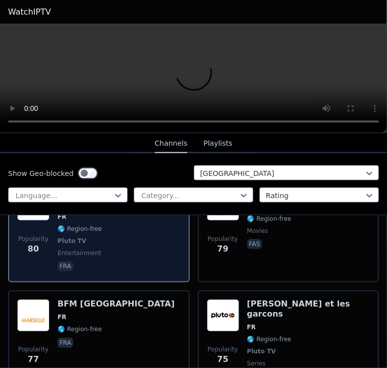
scroll to position [4674, 0]
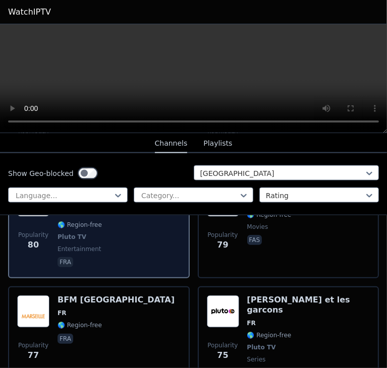
click at [141, 298] on div "Popularity 77 BFM [GEOGRAPHIC_DATA] FR 🌎 Region-free fra" at bounding box center [98, 338] width 163 height 85
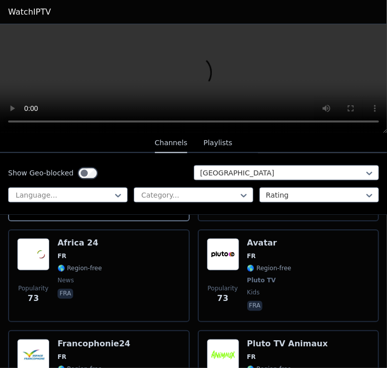
scroll to position [4842, 0]
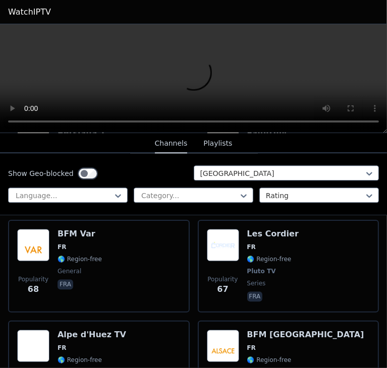
scroll to position [5279, 0]
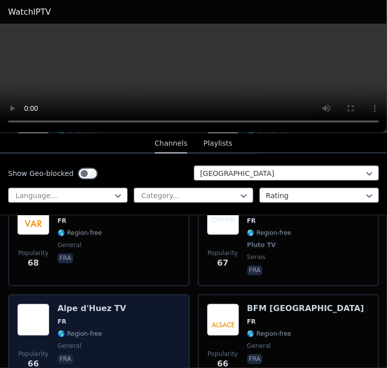
click at [132, 304] on div "Popularity 66 Alpe d'Huez TV FR 🌎 Region-free general fra" at bounding box center [98, 340] width 163 height 73
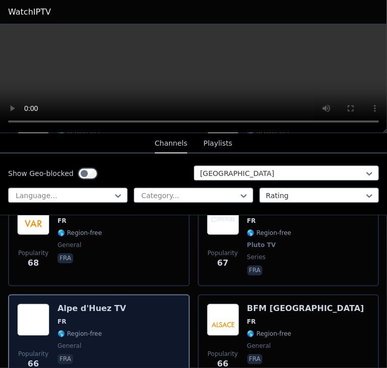
click at [134, 304] on div "Popularity 66 Alpe d'Huez TV FR 🌎 Region-free general fra" at bounding box center [98, 340] width 163 height 73
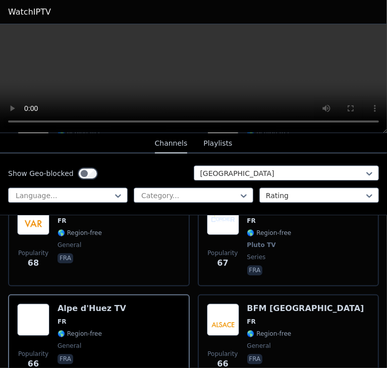
click at [22, 11] on link "WatchIPTV" at bounding box center [29, 12] width 43 height 12
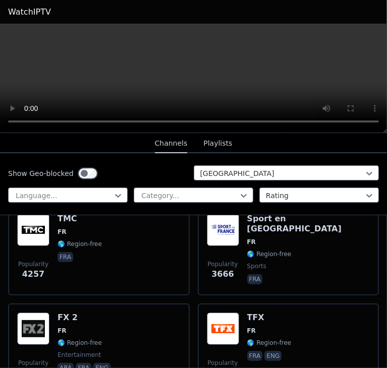
scroll to position [135, 0]
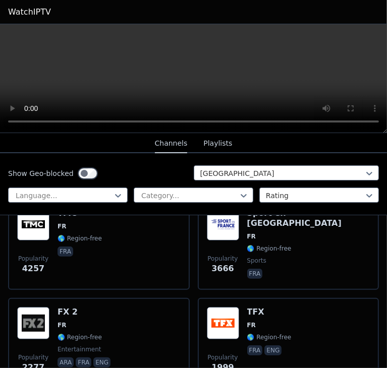
click at [144, 208] on div "Show Geo-blocked France Language... Category... Rating" at bounding box center [193, 184] width 387 height 62
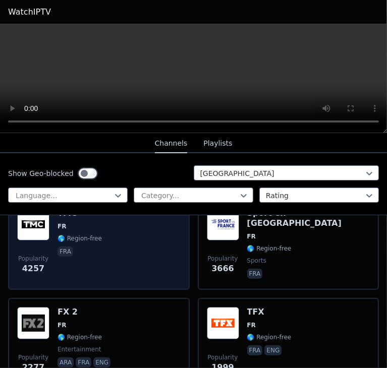
click at [147, 252] on div "Popularity 4257 TMC FR 🌎 Region-free fra" at bounding box center [98, 244] width 163 height 73
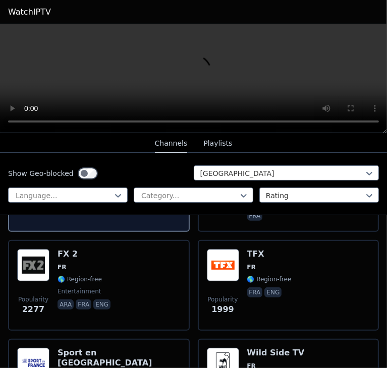
scroll to position [202, 0]
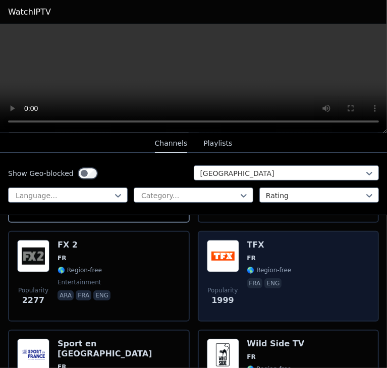
click at [247, 254] on span "FR" at bounding box center [251, 258] width 9 height 8
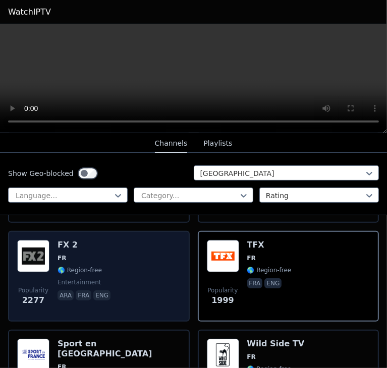
click at [112, 248] on div "Popularity 2277 FX 2 FR 🌎 Region-free entertainment ara fra eng" at bounding box center [98, 276] width 163 height 73
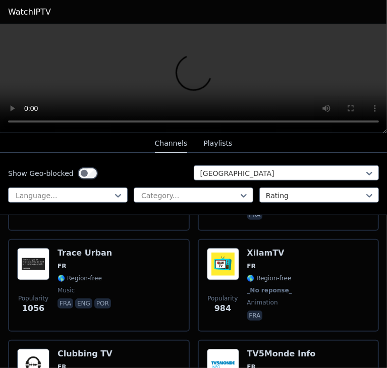
scroll to position [504, 0]
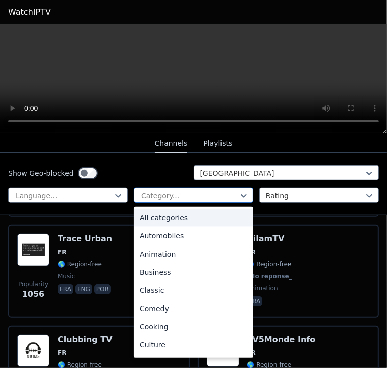
click at [187, 194] on div at bounding box center [189, 196] width 98 height 10
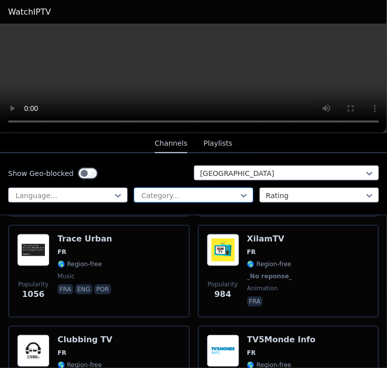
click at [187, 194] on div at bounding box center [189, 196] width 98 height 10
click at [225, 162] on div "Show Geo-blocked France Language... Category... Rating" at bounding box center [193, 184] width 387 height 62
click at [217, 175] on div at bounding box center [282, 173] width 164 height 10
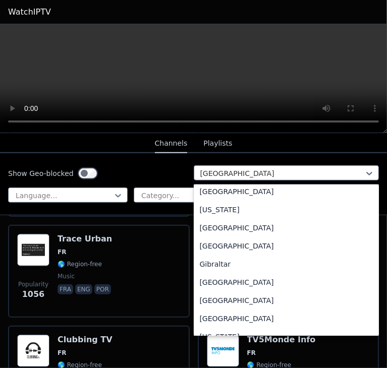
scroll to position [1257, 0]
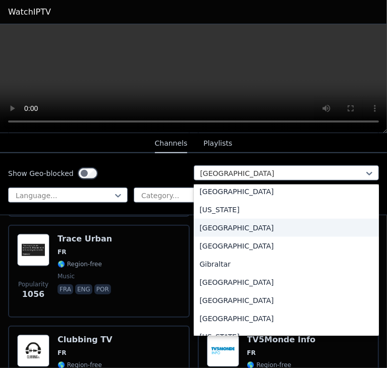
click at [224, 233] on div "[GEOGRAPHIC_DATA]" at bounding box center [287, 228] width 186 height 18
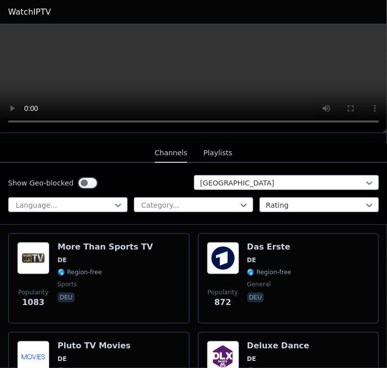
scroll to position [135, 0]
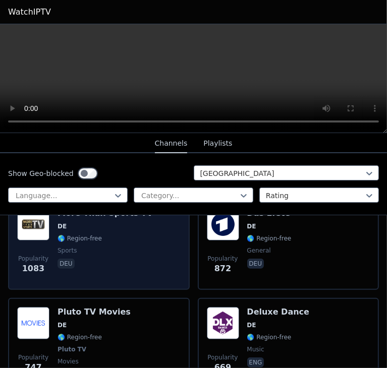
click at [124, 265] on div "More Than Sports TV DE 🌎 Region-free sports deu" at bounding box center [104, 244] width 95 height 73
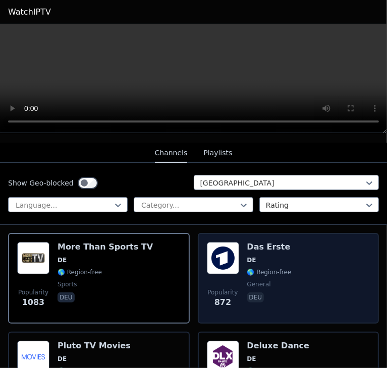
click at [262, 280] on span "general" at bounding box center [269, 284] width 44 height 8
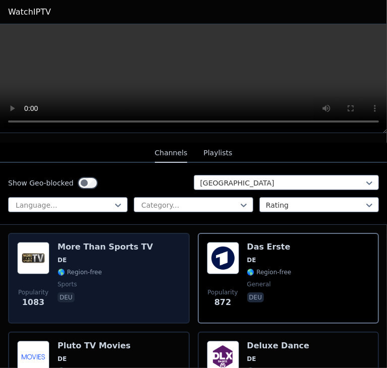
click at [90, 233] on div "Popularity 1083 More Than Sports TV DE 🌎 Region-free sports deu" at bounding box center [99, 278] width 182 height 91
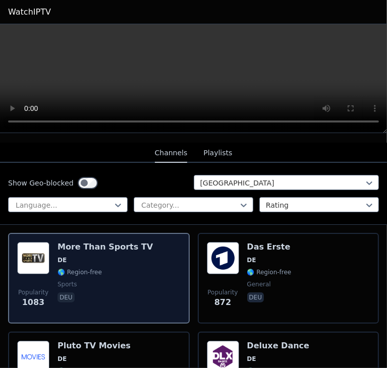
click at [92, 256] on span "DE" at bounding box center [104, 260] width 95 height 8
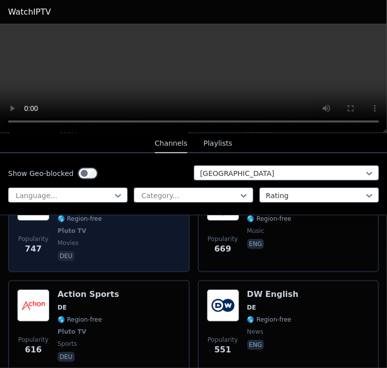
scroll to position [269, 0]
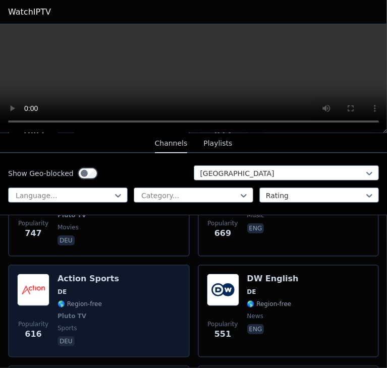
click at [86, 274] on h6 "Action Sports" at bounding box center [88, 279] width 62 height 10
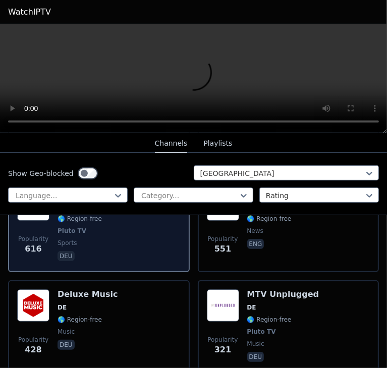
scroll to position [370, 0]
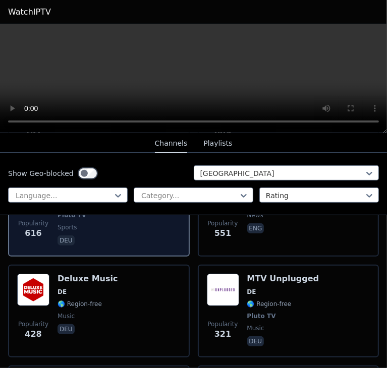
click at [84, 274] on h6 "Deluxe Music" at bounding box center [87, 279] width 61 height 10
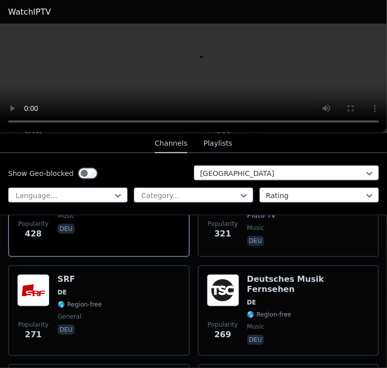
scroll to position [471, 0]
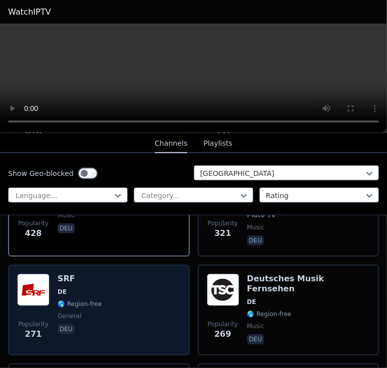
click at [169, 274] on div "Popularity 271 SRF DE 🌎 Region-free general deu" at bounding box center [98, 310] width 163 height 73
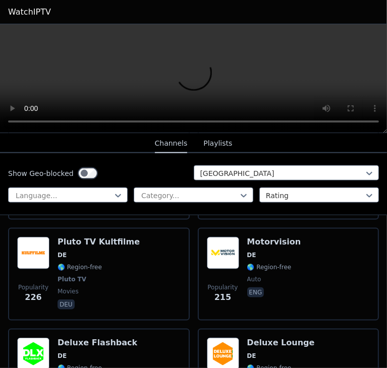
scroll to position [740, 0]
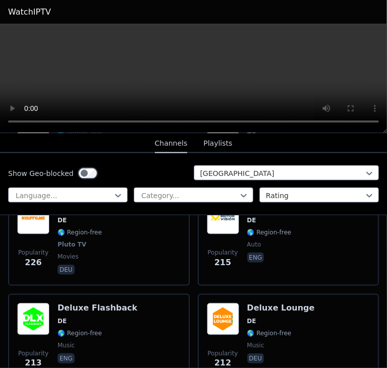
click at [169, 267] on div "Popularity 226 Pluto TV Kultfilme DE 🌎 Region-free Pluto TV movies deu" at bounding box center [99, 239] width 182 height 93
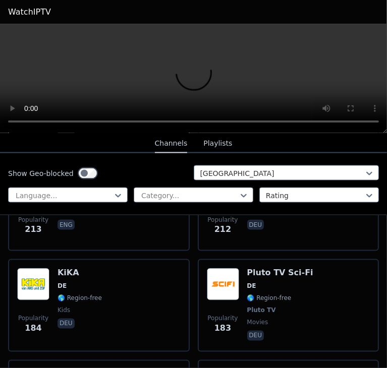
scroll to position [874, 0]
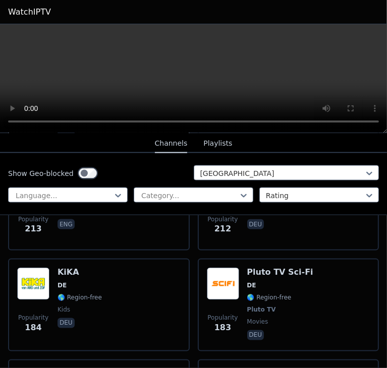
click at [169, 268] on div "Popularity 184 KiKA DE 🌎 Region-free kids deu" at bounding box center [98, 305] width 163 height 75
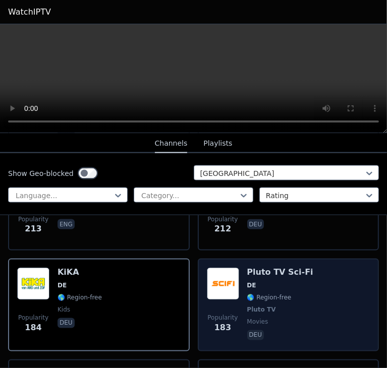
click at [300, 277] on div "Popularity 183 Pluto TV Sci-Fi DE 🌎 Region-free Pluto TV movies deu" at bounding box center [288, 305] width 163 height 75
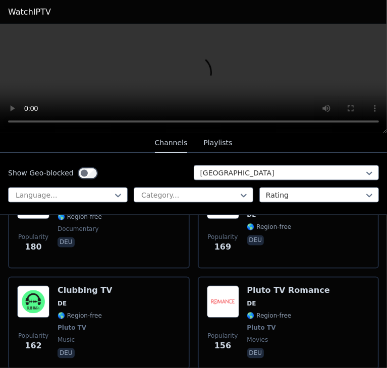
scroll to position [1076, 0]
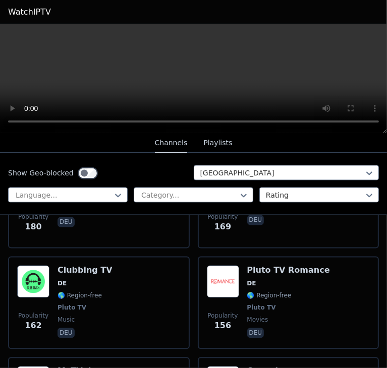
click at [300, 277] on div "Pluto TV Romance DE 🌎 Region-free Pluto TV movies deu" at bounding box center [288, 303] width 83 height 75
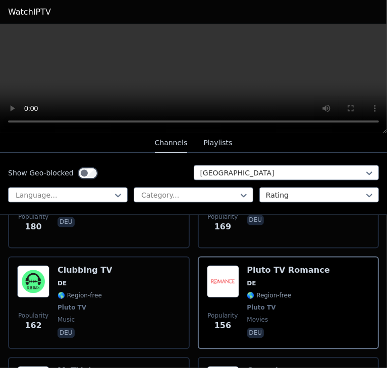
click at [300, 277] on div "Pluto TV Romance DE 🌎 Region-free Pluto TV movies deu" at bounding box center [288, 303] width 83 height 75
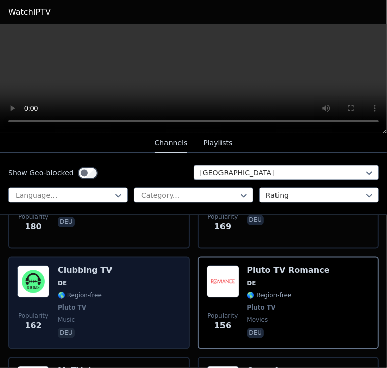
click at [111, 280] on div "Popularity 162 Clubbing TV DE 🌎 Region-free Pluto TV music deu" at bounding box center [98, 303] width 163 height 75
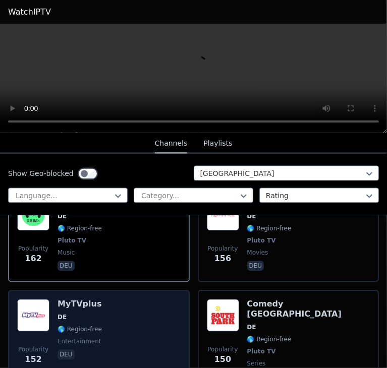
scroll to position [1177, 0]
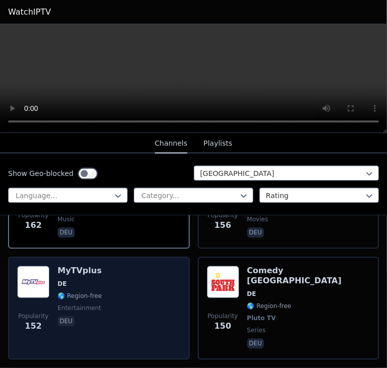
click at [158, 266] on div "Popularity 152 MyTVplus DE 🌎 Region-free entertainment deu" at bounding box center [98, 308] width 163 height 85
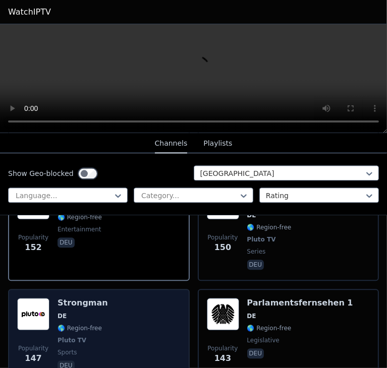
scroll to position [1311, 0]
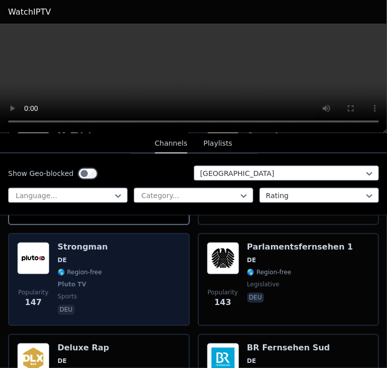
click at [165, 253] on div "Popularity 147 Strongman DE 🌎 Region-free Pluto TV sports deu" at bounding box center [98, 279] width 163 height 75
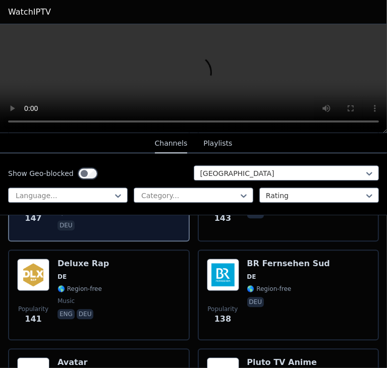
scroll to position [1412, 0]
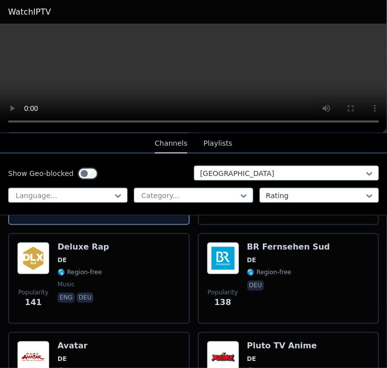
click at [165, 253] on div "Popularity 141 Deluxe Rap DE 🌎 Region-free music eng deu" at bounding box center [98, 278] width 163 height 73
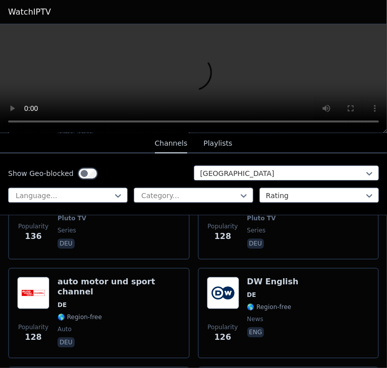
scroll to position [1580, 0]
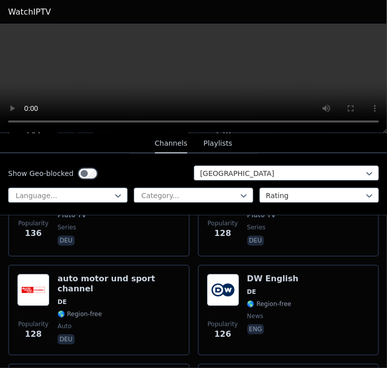
click at [165, 274] on h6 "auto motor und sport channel" at bounding box center [118, 284] width 123 height 20
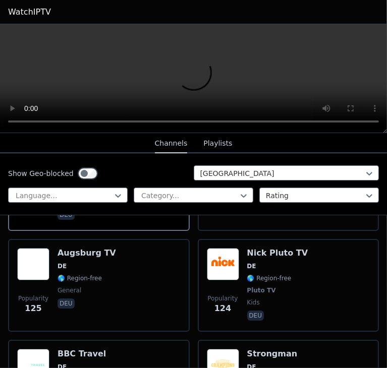
scroll to position [1715, 0]
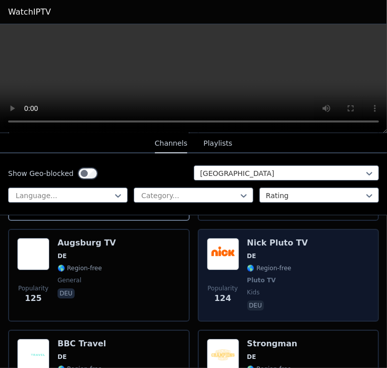
click at [217, 251] on div "Popularity 124" at bounding box center [223, 275] width 32 height 75
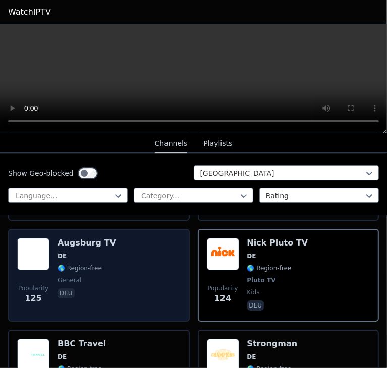
click at [52, 265] on div "Popularity 125 Augsburg TV DE 🌎 Region-free general deu" at bounding box center [98, 275] width 163 height 75
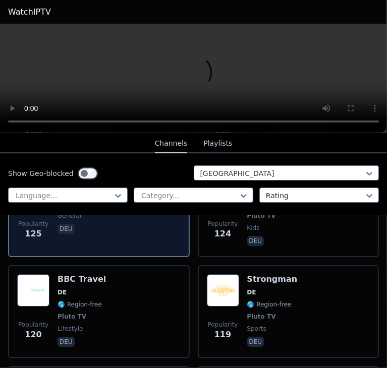
scroll to position [1782, 0]
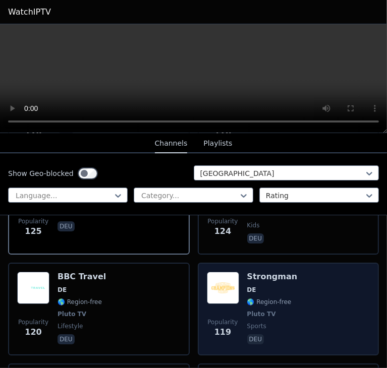
click at [229, 278] on div "Popularity 119" at bounding box center [223, 309] width 32 height 75
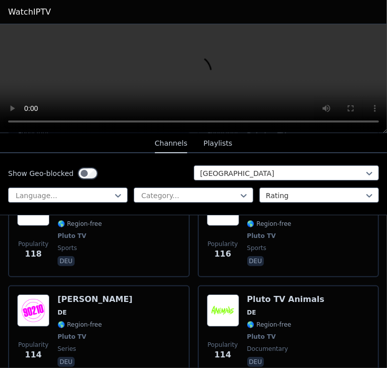
scroll to position [2085, 0]
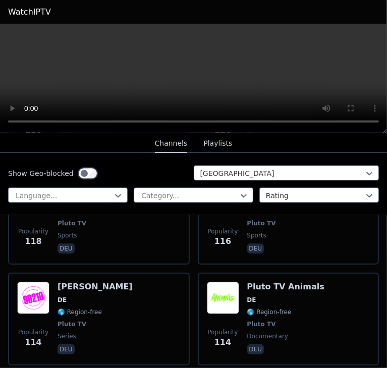
click at [108, 282] on div "[PERSON_NAME] DE 🌎 Region-free Pluto TV series deu" at bounding box center [94, 319] width 75 height 75
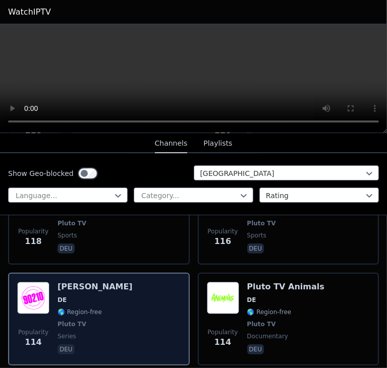
click at [115, 308] on span "🌎 Region-free" at bounding box center [94, 312] width 75 height 8
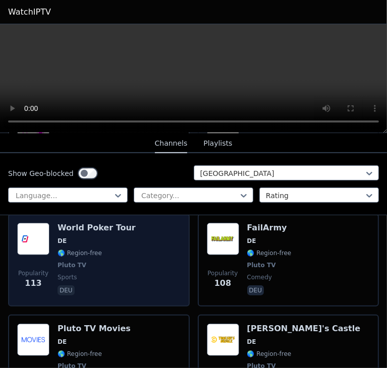
scroll to position [2253, 0]
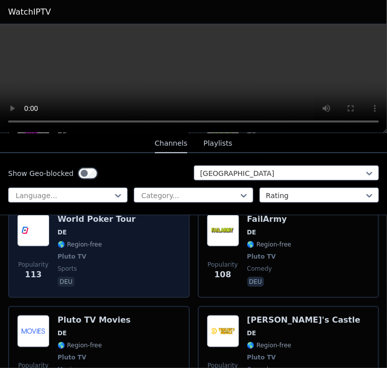
click at [135, 306] on div "Popularity 99 Pluto TV Movies DE 🌎 Region-free Pluto TV movies deu" at bounding box center [99, 352] width 182 height 93
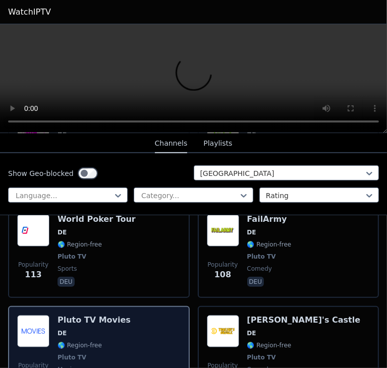
click at [132, 315] on div "Popularity 99 Pluto TV Movies DE 🌎 Region-free Pluto TV movies deu" at bounding box center [98, 352] width 163 height 75
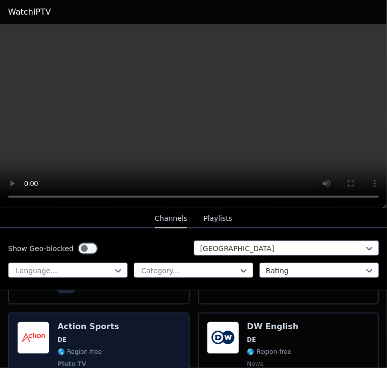
scroll to position [336, 0]
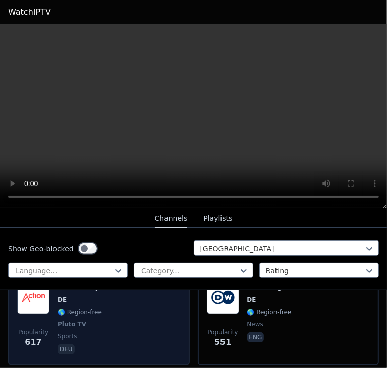
click at [153, 318] on div "Popularity 617 Action Sports DE 🌎 Region-free Pluto TV sports deu" at bounding box center [98, 319] width 163 height 75
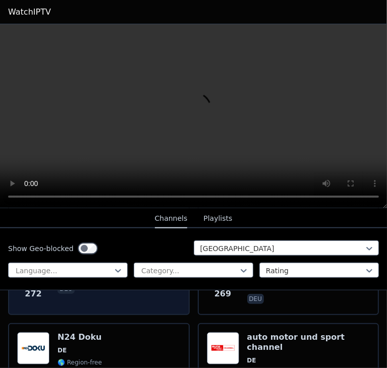
scroll to position [605, 0]
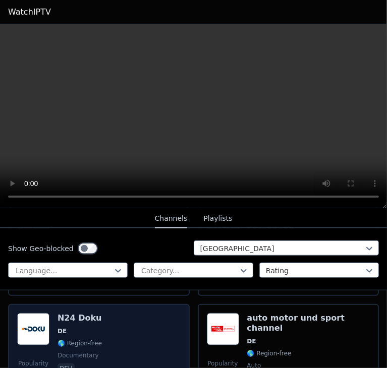
click at [156, 313] on div "Popularity 246 N24 Doku DE 🌎 Region-free documentary deu" at bounding box center [98, 349] width 163 height 73
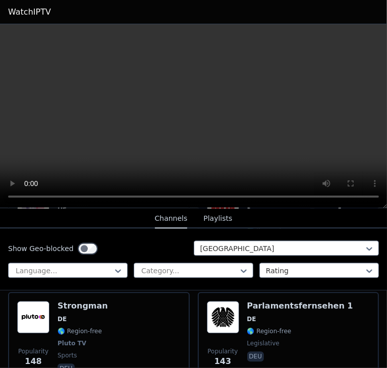
scroll to position [1355, 0]
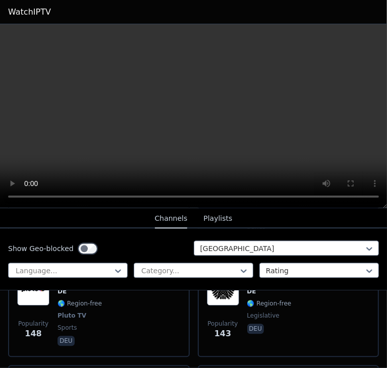
click at [211, 314] on span "Popularity 143" at bounding box center [223, 330] width 32 height 32
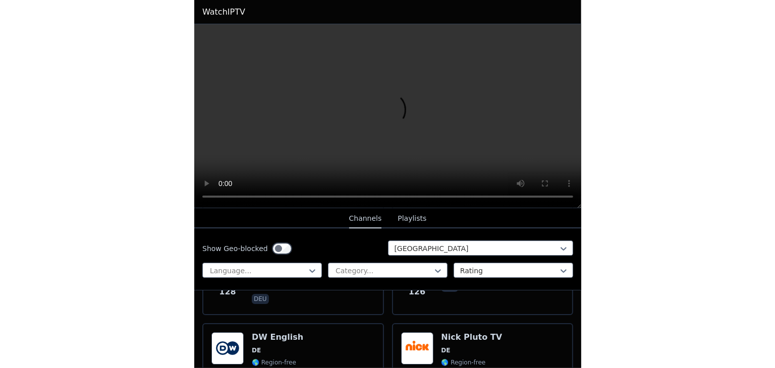
scroll to position [1725, 0]
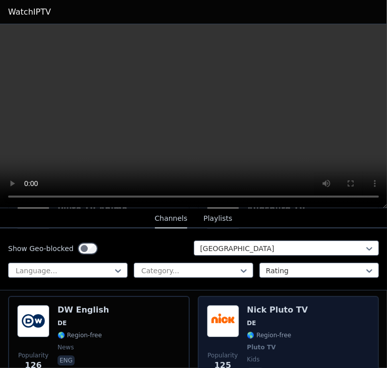
click at [226, 345] on span "Popularity 125" at bounding box center [223, 361] width 32 height 32
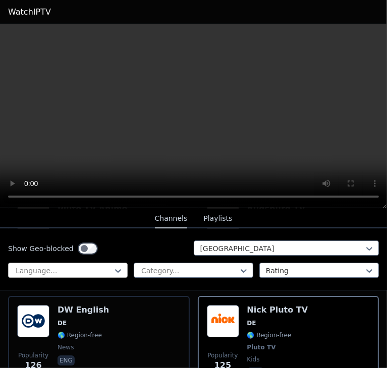
click at [96, 269] on div at bounding box center [64, 271] width 98 height 10
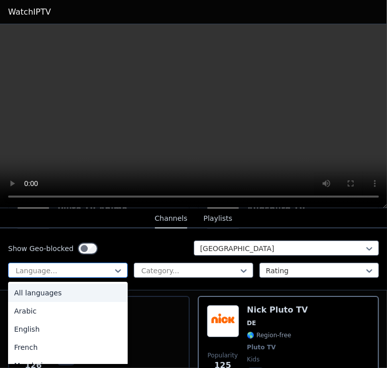
click at [96, 269] on div at bounding box center [64, 271] width 98 height 10
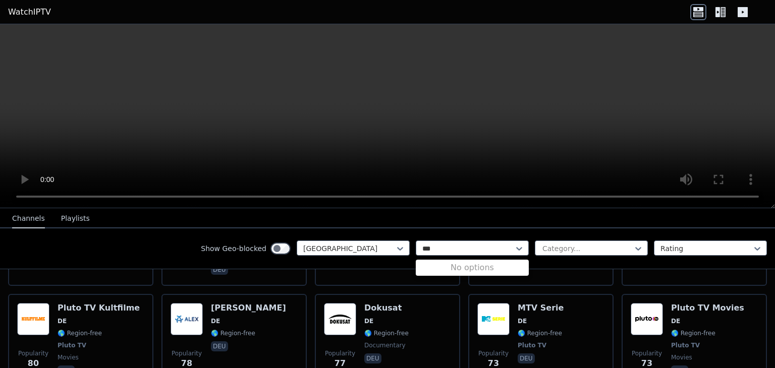
scroll to position [1259, 0]
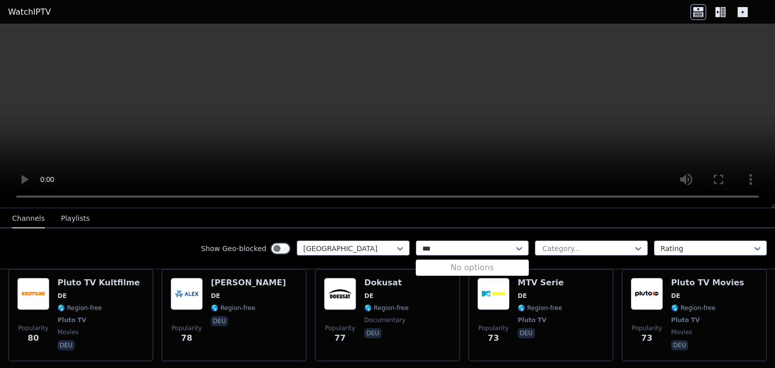
type input "***"
click at [386, 17] on icon at bounding box center [720, 12] width 16 height 16
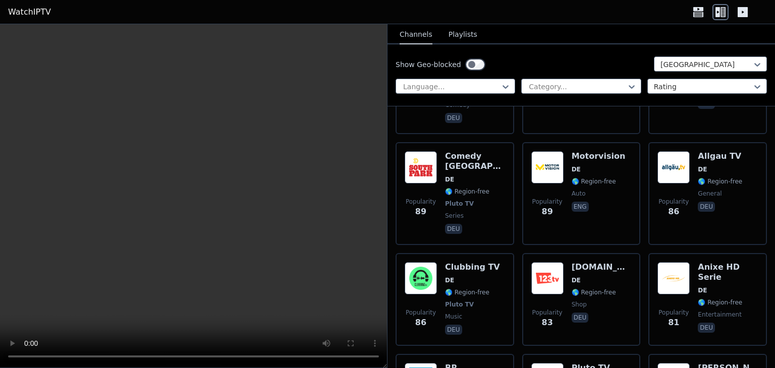
scroll to position [1856, 0]
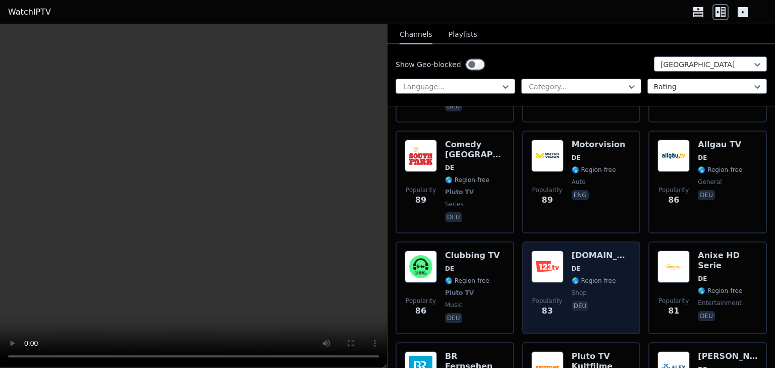
click at [386, 251] on div "1-2-3.tv DE 🌎 Region-free shop deu" at bounding box center [601, 288] width 60 height 75
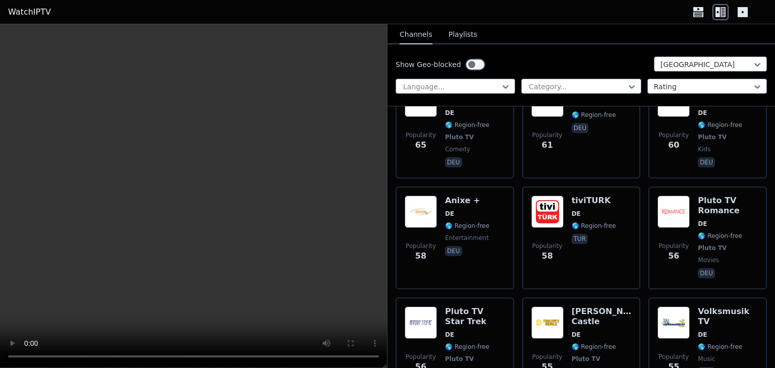
scroll to position [2461, 0]
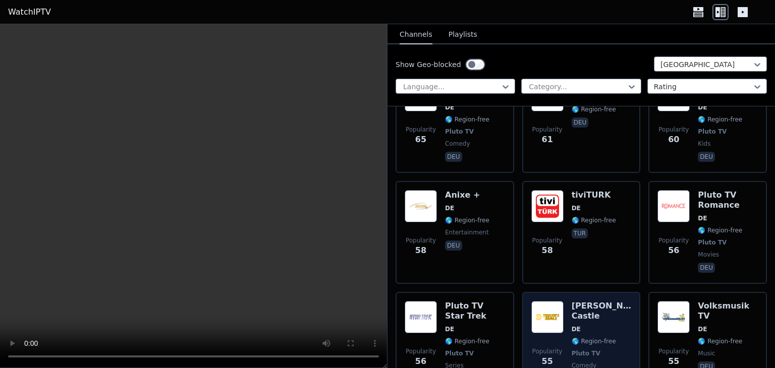
click at [386, 362] on span "comedy" at bounding box center [583, 366] width 25 height 8
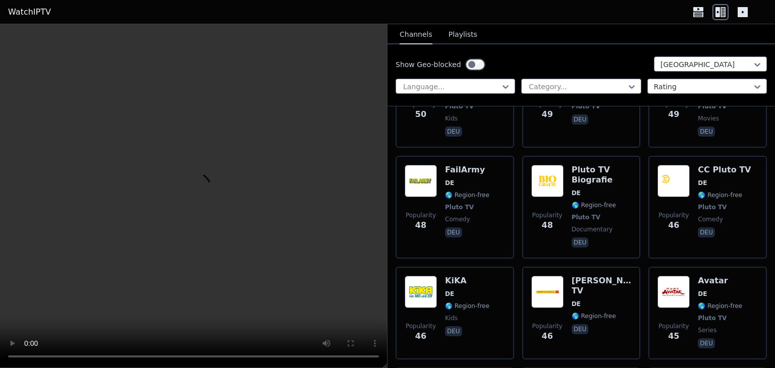
scroll to position [2931, 0]
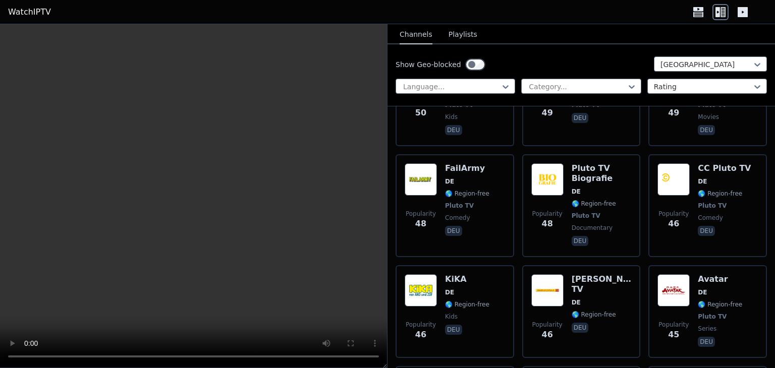
click at [386, 274] on div "Marco Polo TV DE 🌎 Region-free deu" at bounding box center [601, 311] width 60 height 75
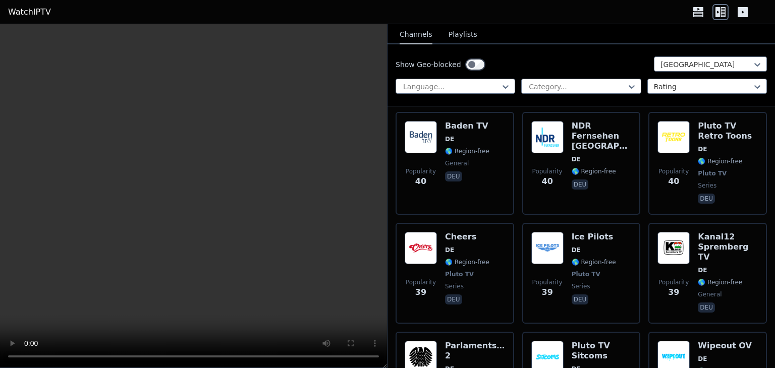
scroll to position [3772, 0]
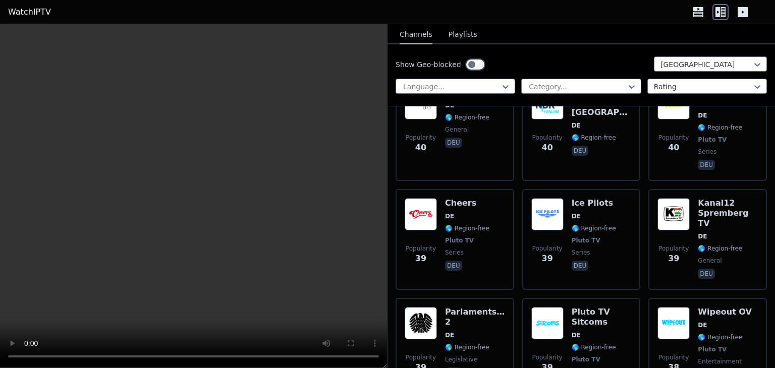
click at [386, 307] on div "Pluto TV Sitcoms DE 🌎 Region-free Pluto TV comedy deu" at bounding box center [601, 349] width 60 height 85
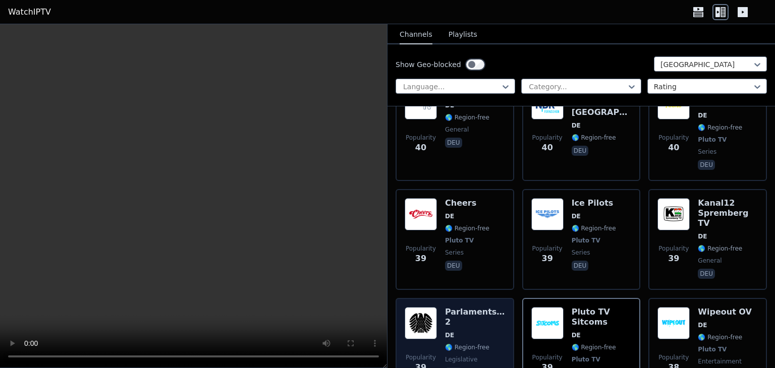
click at [386, 307] on h6 "Parlamentsfernsehen 2" at bounding box center [475, 317] width 60 height 20
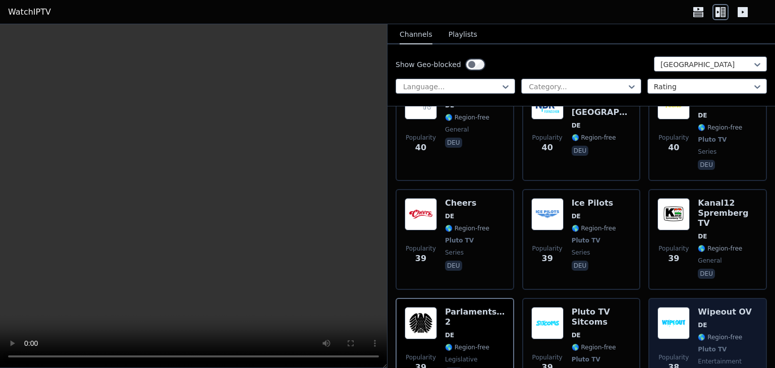
click at [386, 307] on div "Popularity 38 Wipeout OV DE 🌎 Region-free Pluto TV entertainment deu" at bounding box center [707, 349] width 100 height 85
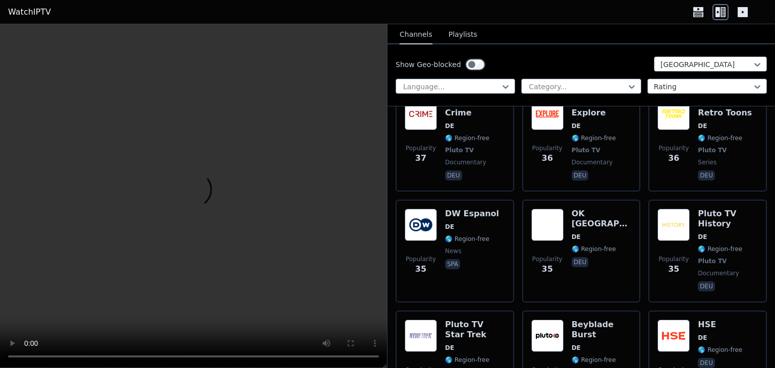
scroll to position [4142, 0]
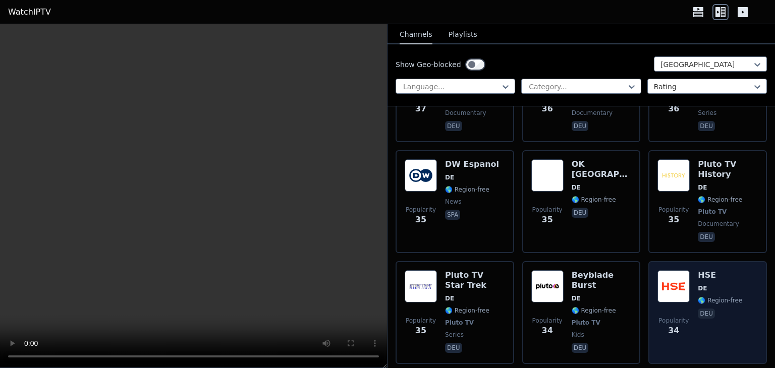
click at [386, 270] on img at bounding box center [673, 286] width 32 height 32
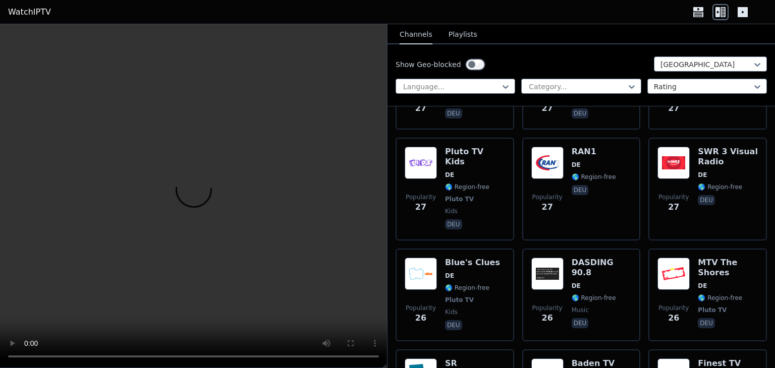
scroll to position [5151, 0]
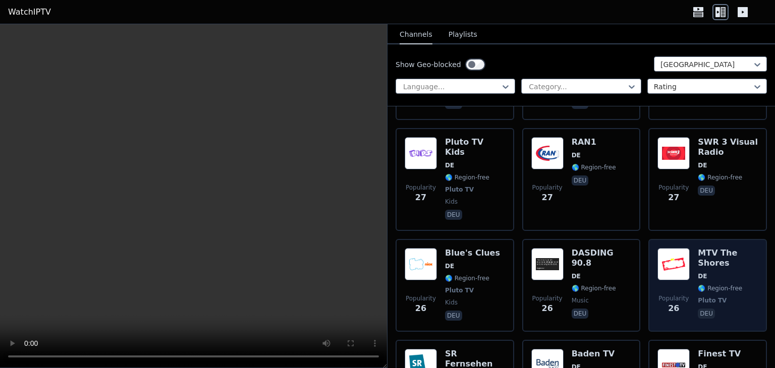
click at [386, 248] on h6 "MTV The Shores" at bounding box center [728, 258] width 60 height 20
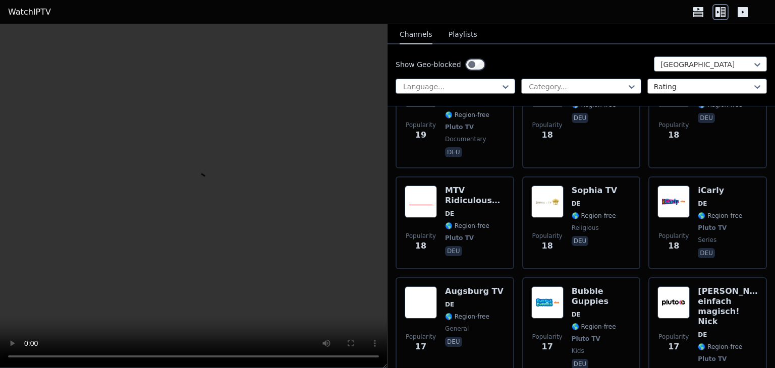
scroll to position [6529, 0]
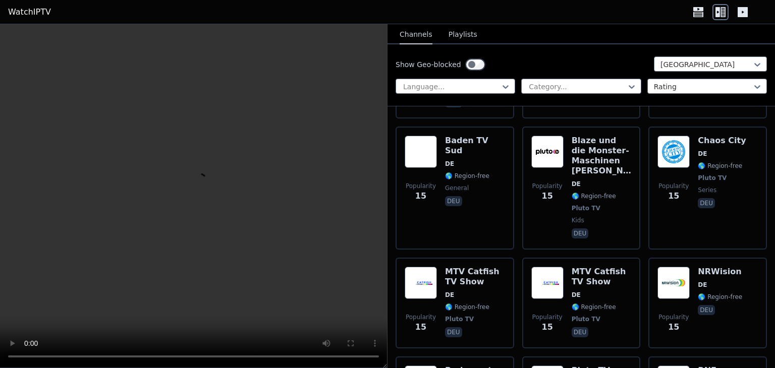
scroll to position [7235, 0]
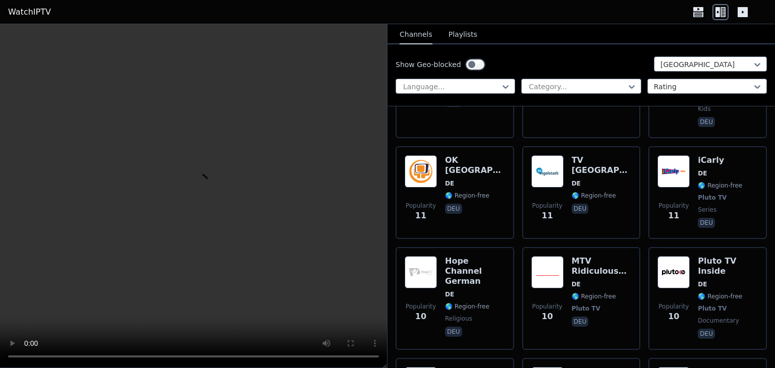
scroll to position [8648, 0]
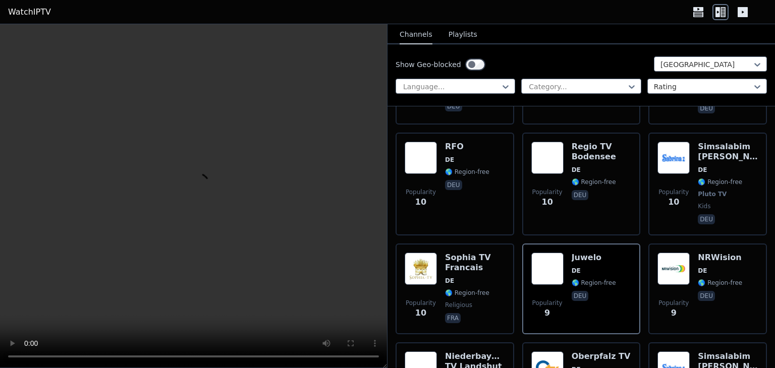
scroll to position [8837, 0]
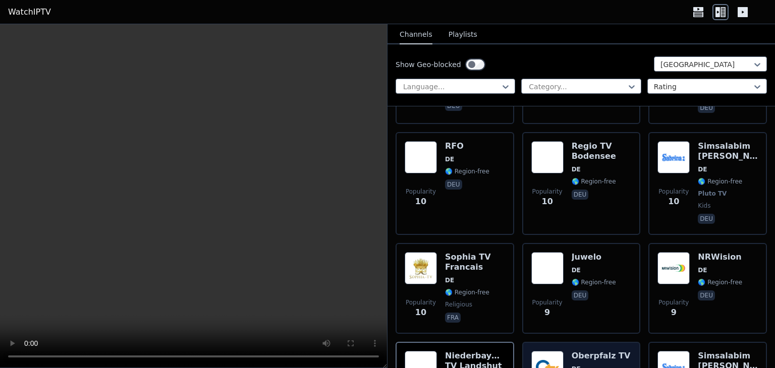
click at [386, 351] on img at bounding box center [547, 367] width 32 height 32
click at [26, 21] on header "WatchIPTV" at bounding box center [387, 12] width 775 height 24
click at [32, 11] on link "WatchIPTV" at bounding box center [29, 12] width 43 height 12
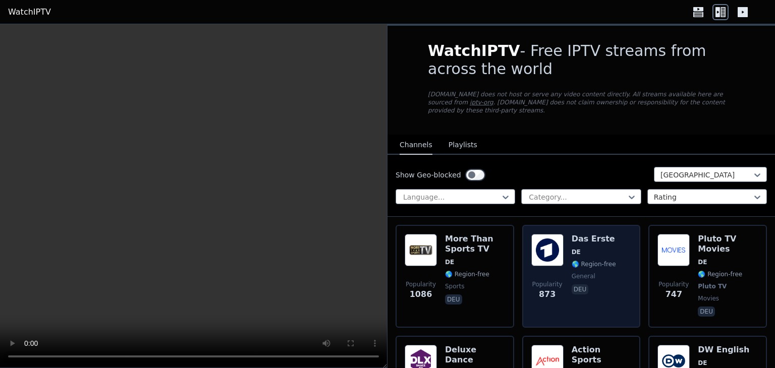
click at [386, 259] on div "Popularity 873 Das Erste DE 🌎 Region-free general deu" at bounding box center [581, 276] width 119 height 103
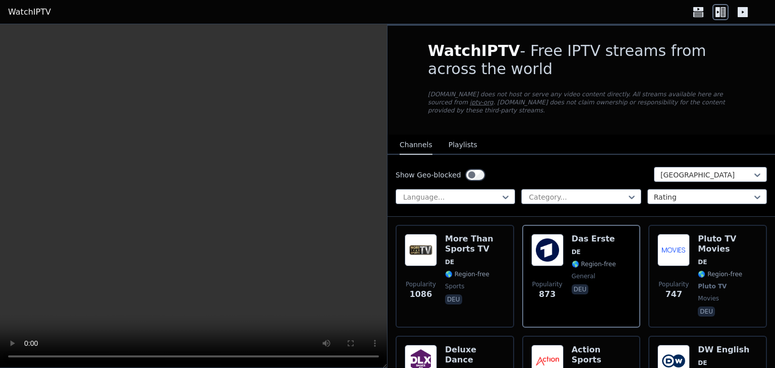
click at [386, 8] on icon at bounding box center [698, 9] width 10 height 4
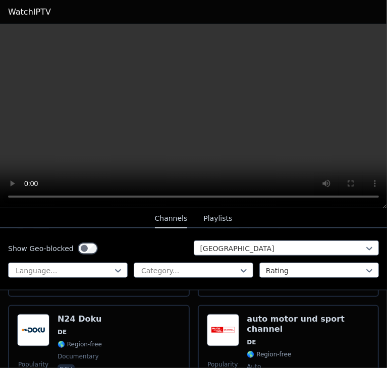
scroll to position [639, 0]
